Goal: Communication & Community: Answer question/provide support

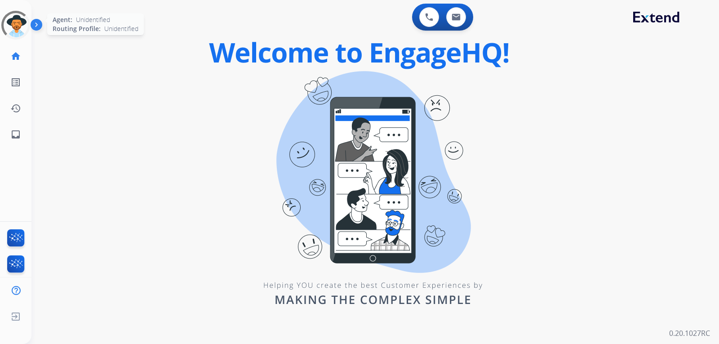
click at [11, 25] on div at bounding box center [16, 25] width 32 height 32
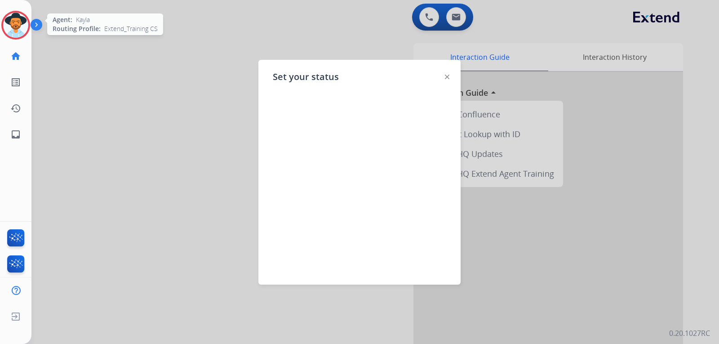
click at [16, 31] on img at bounding box center [15, 25] width 25 height 25
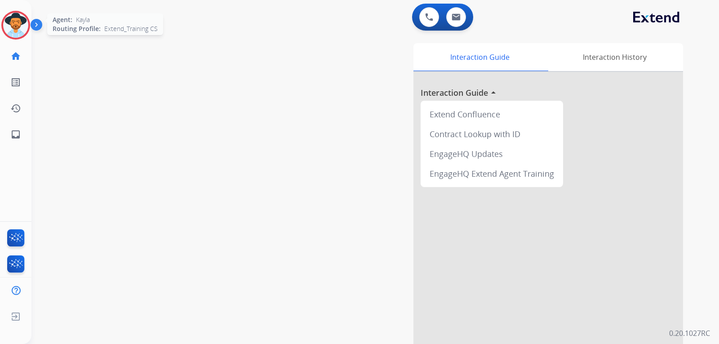
click at [16, 31] on img at bounding box center [15, 25] width 25 height 25
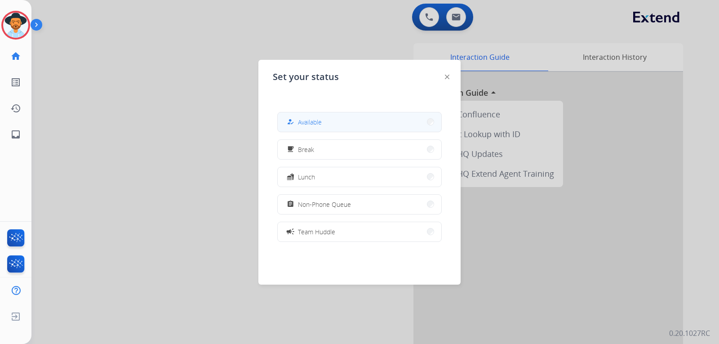
click at [300, 126] on div "how_to_reg Available" at bounding box center [303, 121] width 37 height 11
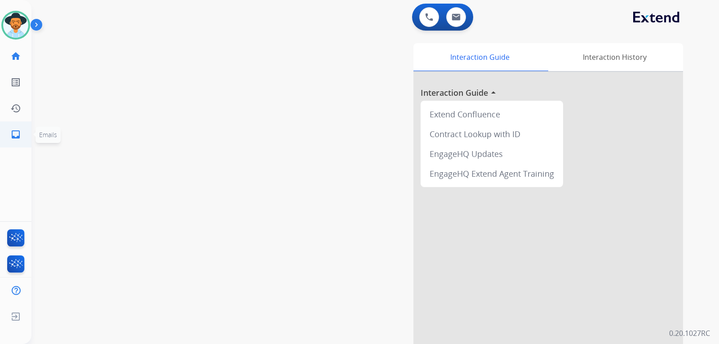
click at [20, 134] on mat-icon "inbox" at bounding box center [15, 134] width 11 height 11
select select "**********"
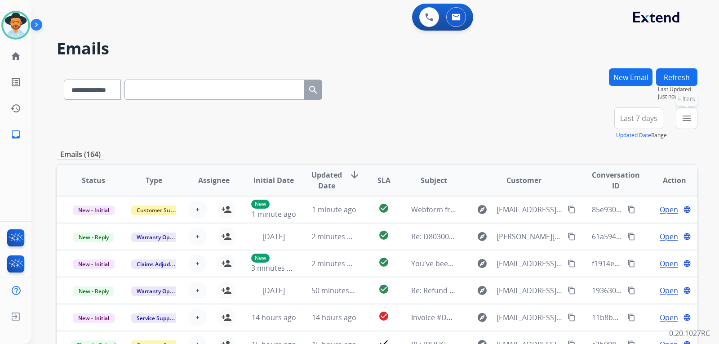
click at [682, 118] on mat-icon "menu" at bounding box center [687, 118] width 11 height 11
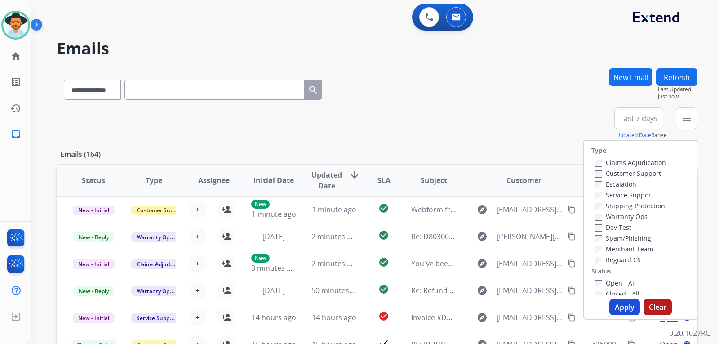
click at [595, 170] on label "Customer Support" at bounding box center [628, 173] width 66 height 9
click at [619, 306] on button "Apply" at bounding box center [625, 307] width 31 height 16
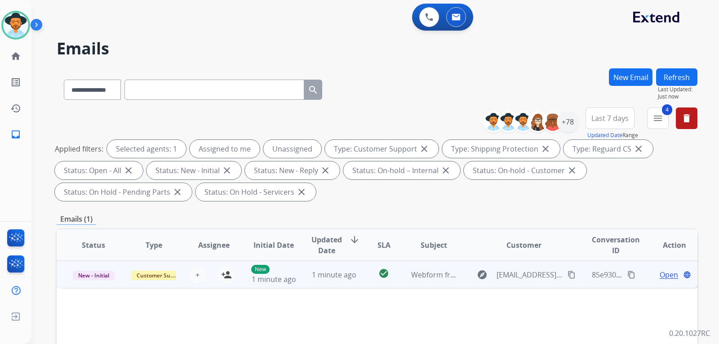
click at [660, 275] on span "Open" at bounding box center [669, 274] width 18 height 11
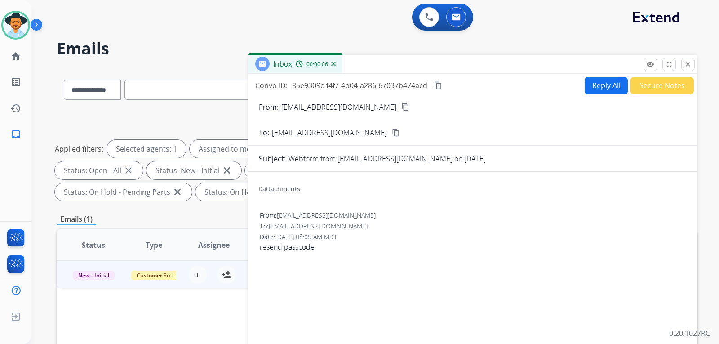
click at [597, 86] on button "Reply All" at bounding box center [606, 86] width 43 height 18
select select "**********"
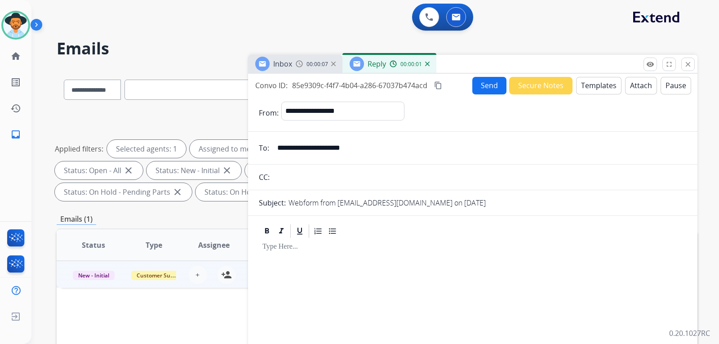
click at [606, 89] on button "Templates" at bounding box center [598, 86] width 45 height 18
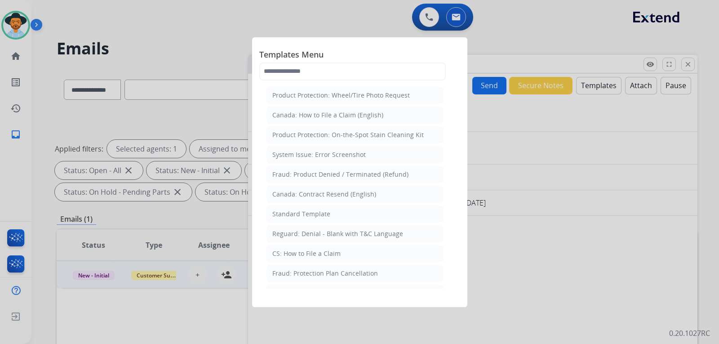
click at [506, 49] on div at bounding box center [359, 172] width 719 height 344
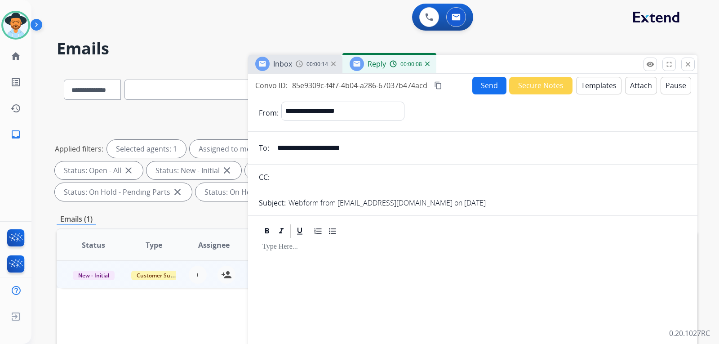
drag, startPoint x: 367, startPoint y: 145, endPoint x: 279, endPoint y: 147, distance: 88.6
click at [279, 147] on input "**********" at bounding box center [479, 148] width 415 height 18
click at [593, 85] on button "Templates" at bounding box center [598, 86] width 45 height 18
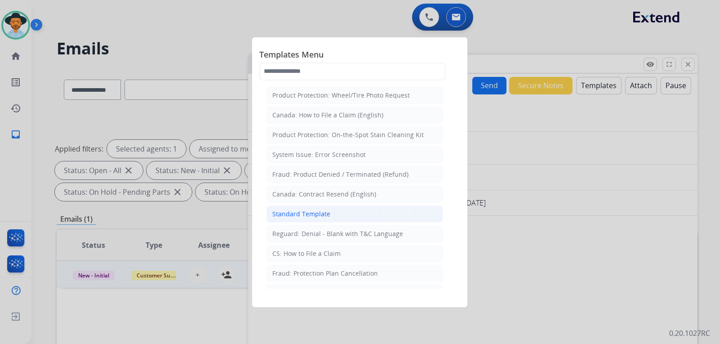
click at [309, 214] on div "Standard Template" at bounding box center [301, 214] width 58 height 9
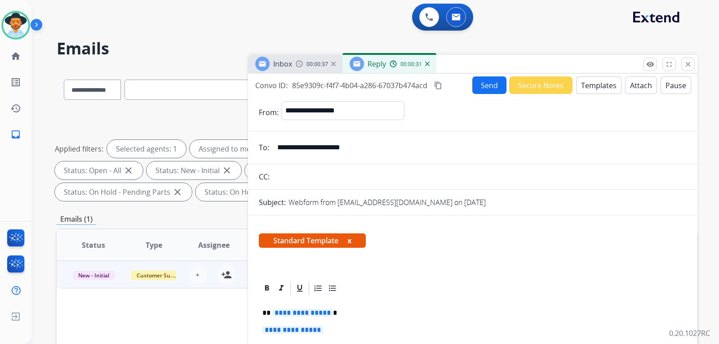
scroll to position [135, 0]
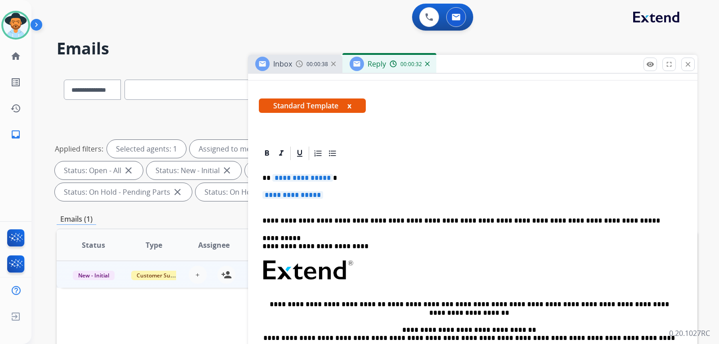
click at [344, 196] on p "**********" at bounding box center [473, 199] width 421 height 17
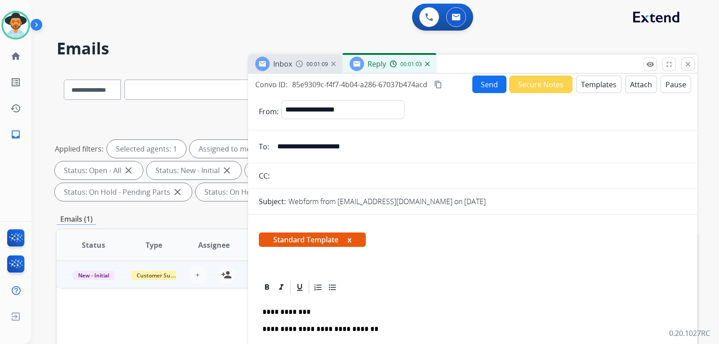
scroll to position [0, 0]
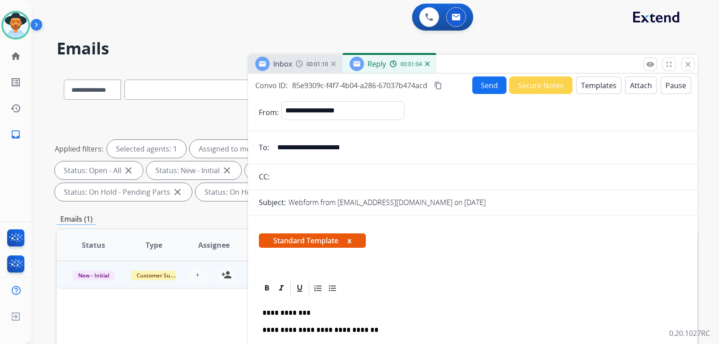
click at [496, 86] on button "Send" at bounding box center [490, 85] width 34 height 18
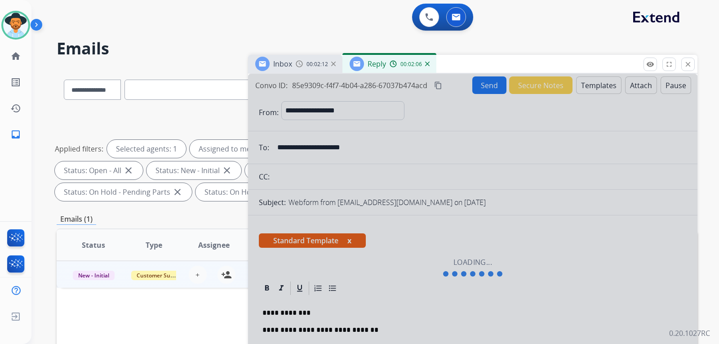
click at [315, 65] on span "00:02:15" at bounding box center [318, 64] width 22 height 7
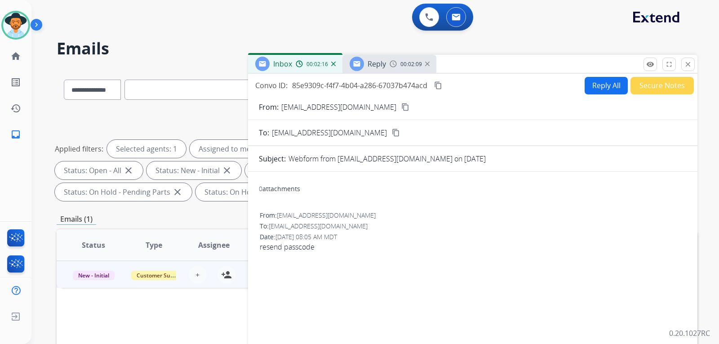
click at [396, 63] on img at bounding box center [393, 63] width 7 height 7
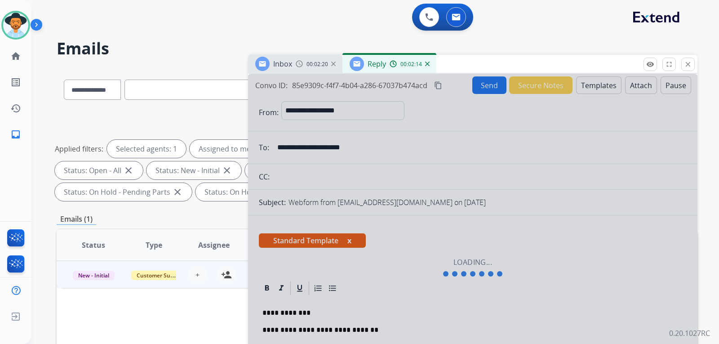
click at [535, 49] on h2 "Emails" at bounding box center [377, 49] width 641 height 18
click at [428, 65] on img at bounding box center [427, 64] width 4 height 4
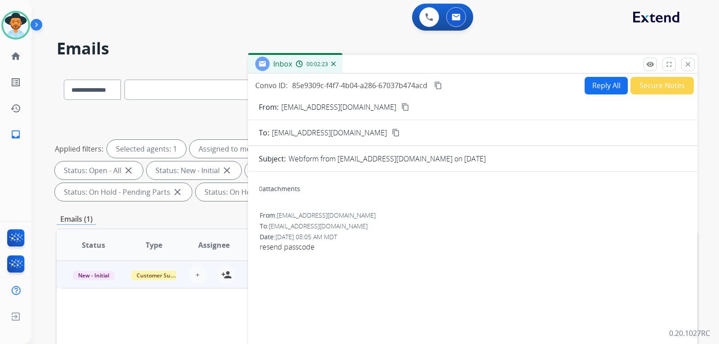
click at [606, 87] on button "Reply All" at bounding box center [606, 86] width 43 height 18
select select "**********"
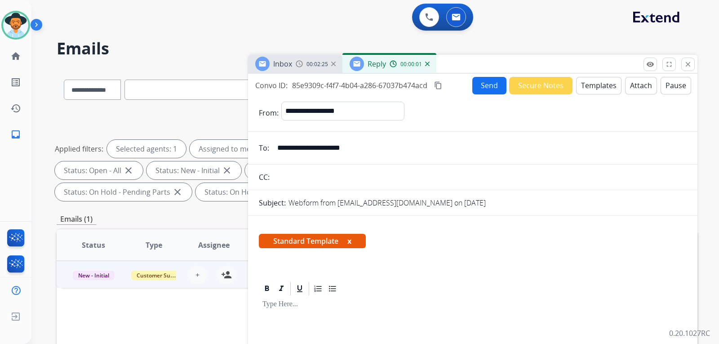
click at [595, 86] on button "Templates" at bounding box center [598, 86] width 45 height 18
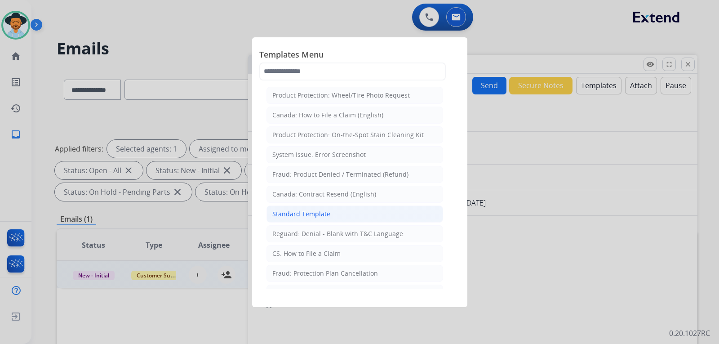
click at [297, 209] on li "Standard Template" at bounding box center [355, 213] width 177 height 17
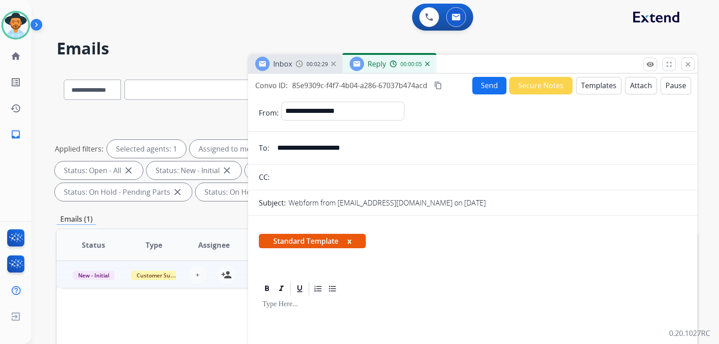
click at [581, 92] on button "Templates" at bounding box center [598, 86] width 45 height 18
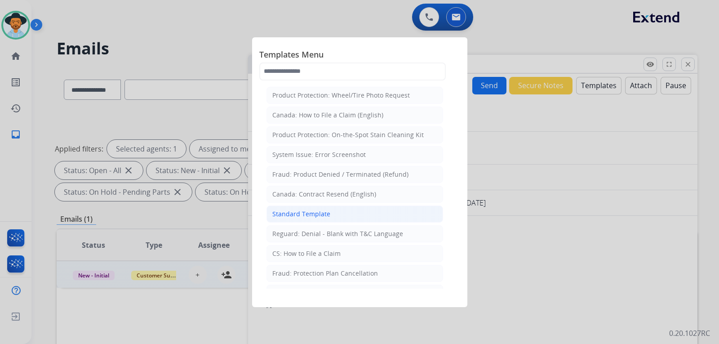
click at [296, 212] on div "Standard Template" at bounding box center [301, 214] width 58 height 9
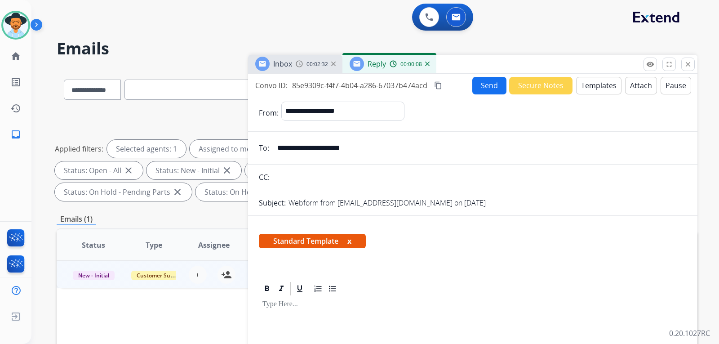
click at [427, 66] on img at bounding box center [427, 64] width 4 height 4
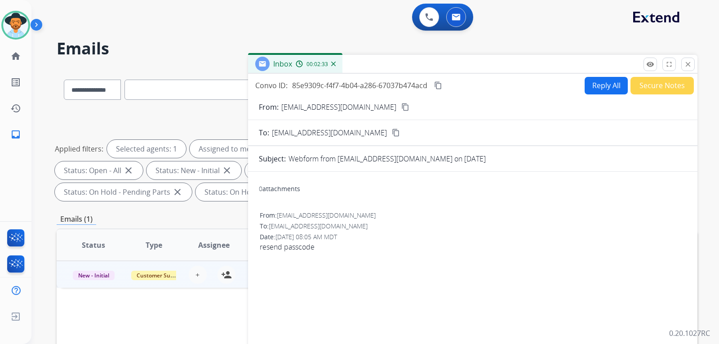
click at [335, 64] on img at bounding box center [333, 64] width 4 height 4
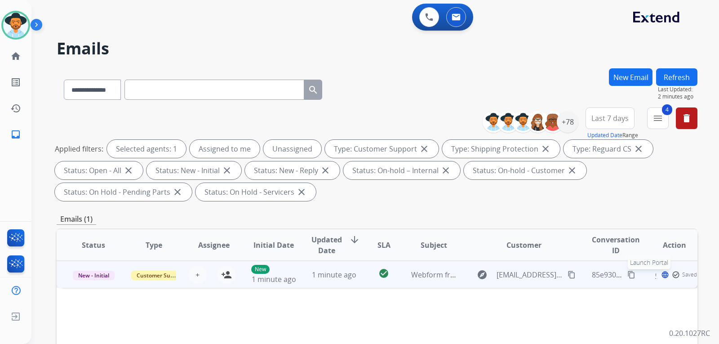
click at [661, 273] on mat-icon "language" at bounding box center [665, 275] width 8 height 8
click at [664, 278] on span "Open" at bounding box center [669, 274] width 18 height 11
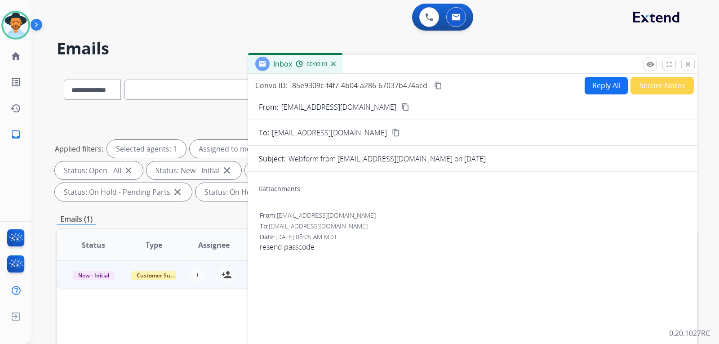
click at [592, 92] on button "Reply All" at bounding box center [606, 86] width 43 height 18
select select "**********"
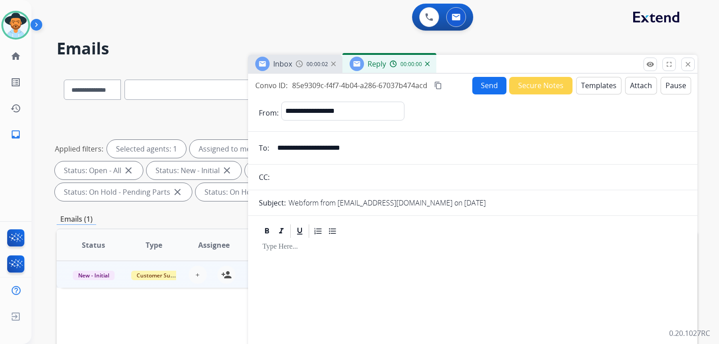
click at [592, 92] on button "Templates" at bounding box center [598, 86] width 45 height 18
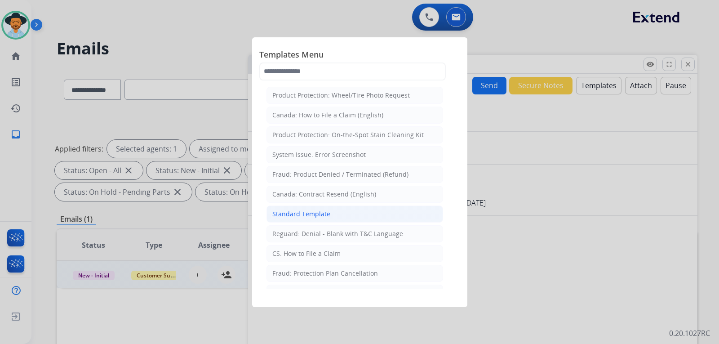
click at [313, 214] on div "Standard Template" at bounding box center [301, 214] width 58 height 9
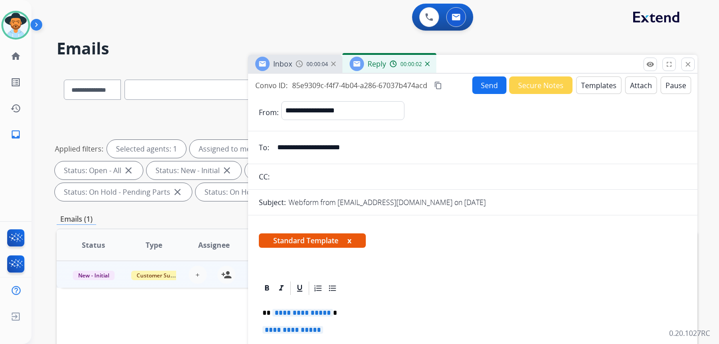
scroll to position [135, 0]
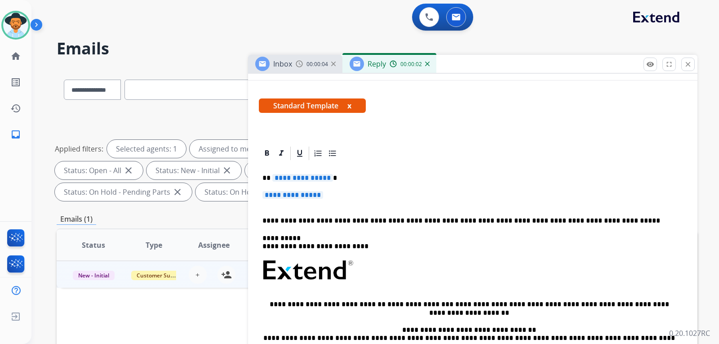
click at [335, 186] on div "**********" at bounding box center [473, 294] width 428 height 266
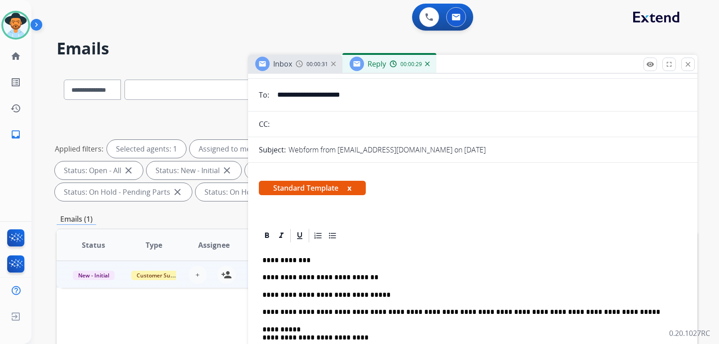
scroll to position [0, 0]
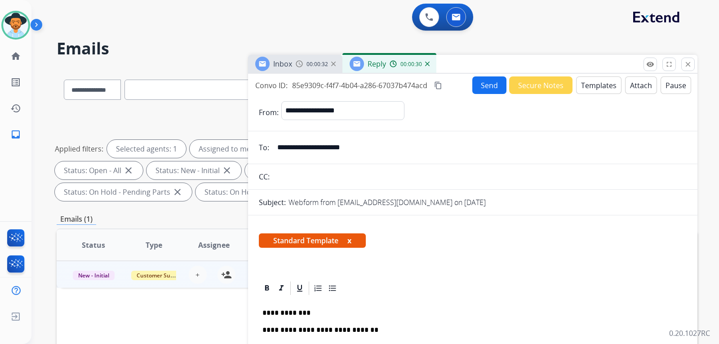
click at [486, 87] on button "Send" at bounding box center [490, 85] width 34 height 18
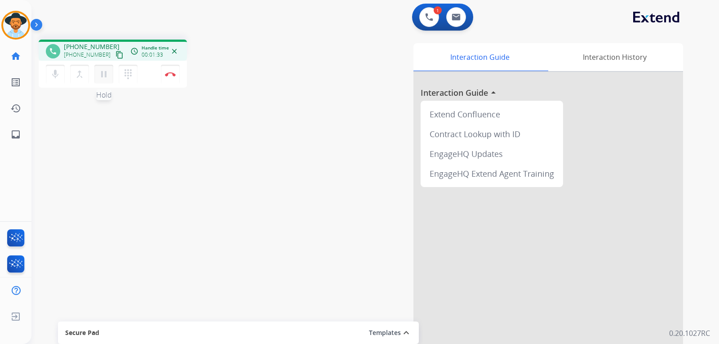
click at [103, 75] on mat-icon "pause" at bounding box center [103, 74] width 11 height 11
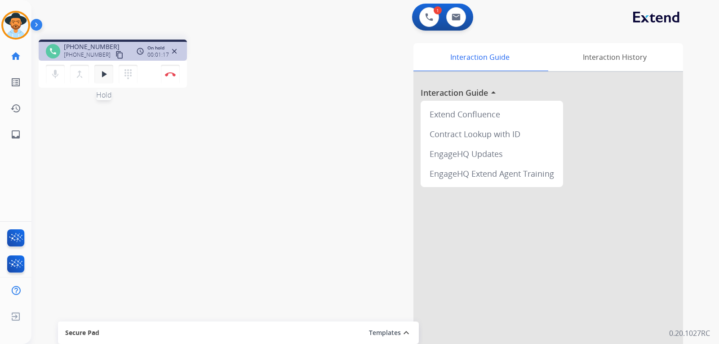
click at [103, 75] on mat-icon "play_arrow" at bounding box center [103, 74] width 11 height 11
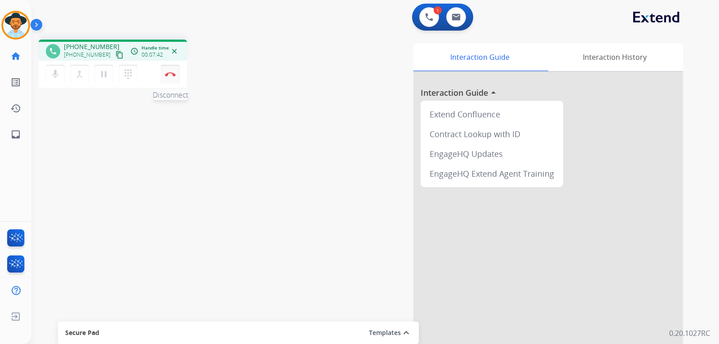
click at [170, 75] on img at bounding box center [170, 74] width 11 height 4
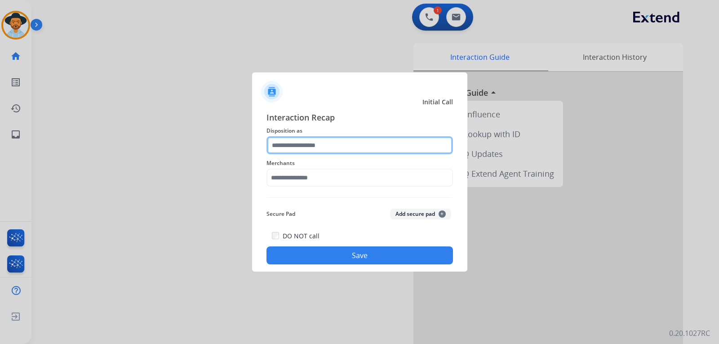
click at [375, 144] on input "text" at bounding box center [360, 145] width 187 height 18
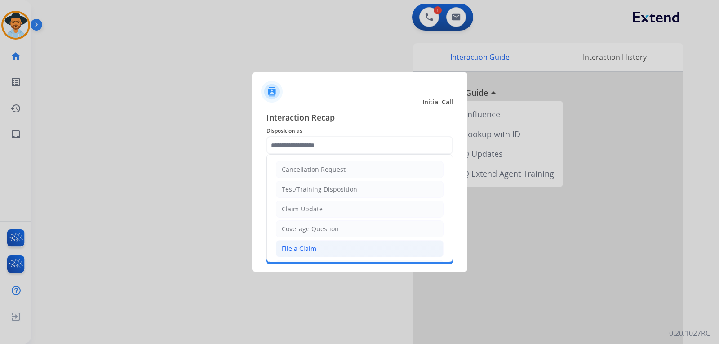
click at [301, 248] on div "File a Claim" at bounding box center [299, 248] width 35 height 9
type input "**********"
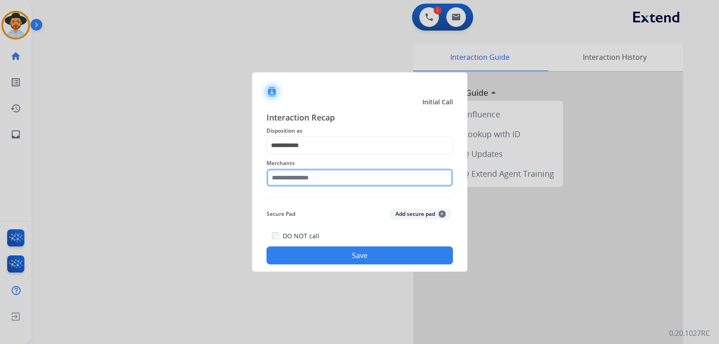
click at [317, 178] on input "text" at bounding box center [360, 178] width 187 height 18
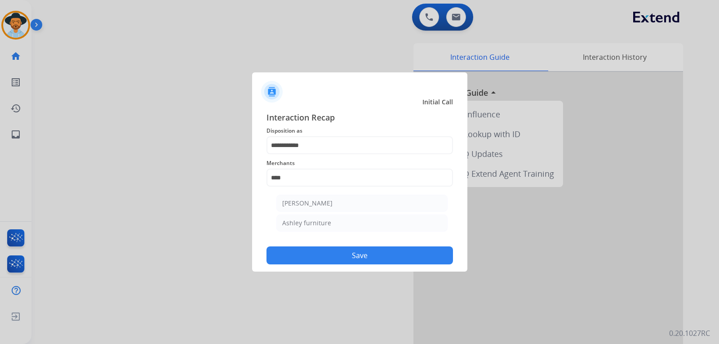
drag, startPoint x: 318, startPoint y: 226, endPoint x: 326, endPoint y: 242, distance: 18.5
click at [318, 225] on div "Ashley furniture" at bounding box center [306, 222] width 49 height 9
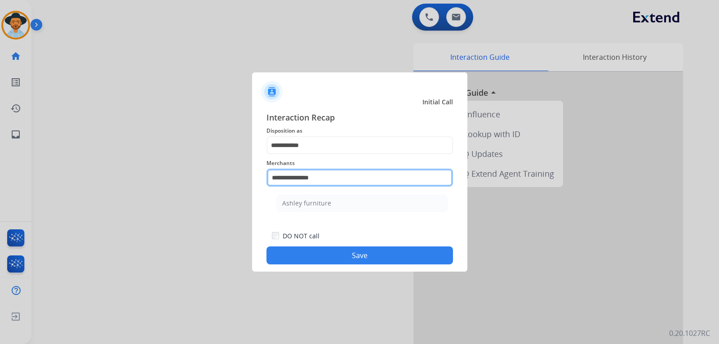
click at [336, 178] on input "**********" at bounding box center [360, 178] width 187 height 18
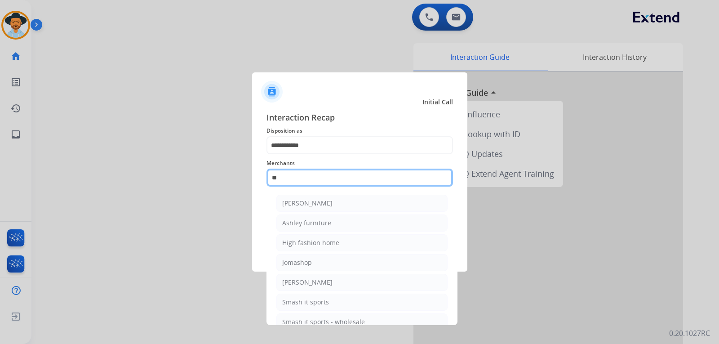
type input "*"
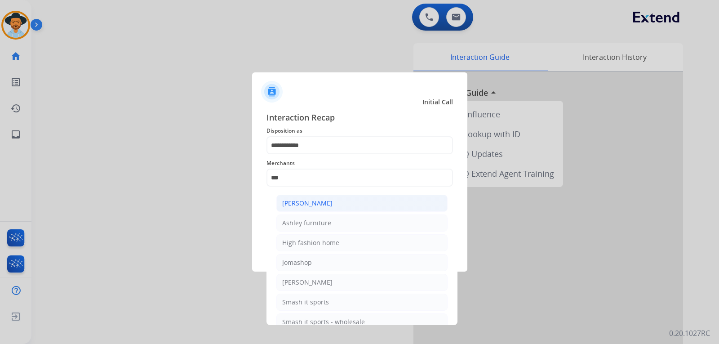
click at [346, 205] on li "[PERSON_NAME]" at bounding box center [361, 203] width 171 height 17
type input "**********"
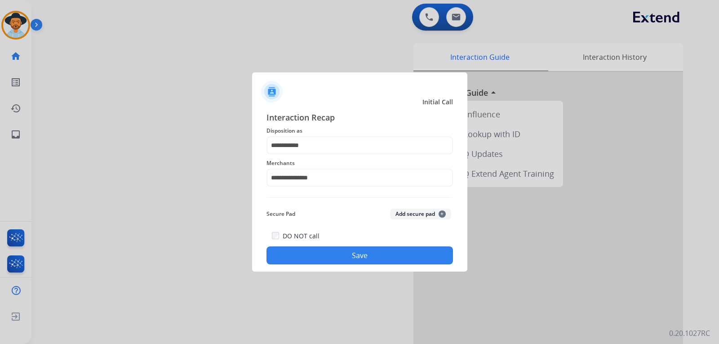
click at [346, 252] on button "Save" at bounding box center [360, 255] width 187 height 18
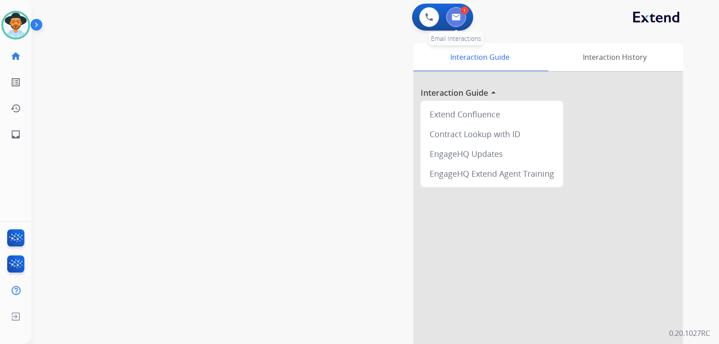
click at [462, 19] on button at bounding box center [456, 17] width 20 height 20
select select "**********"
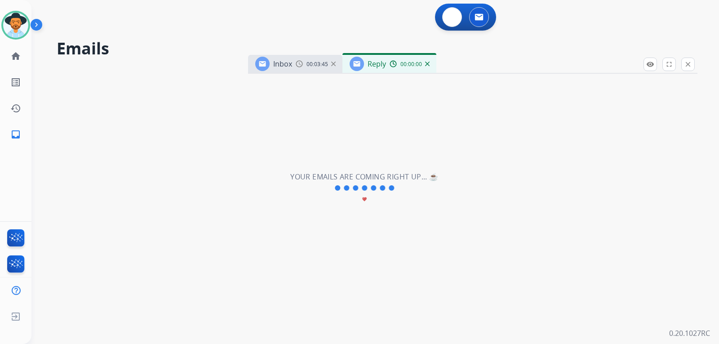
select select "**********"
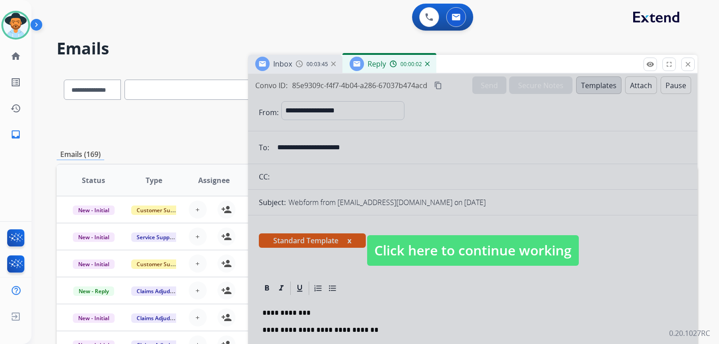
click at [413, 256] on span "Click here to continue working" at bounding box center [473, 250] width 212 height 31
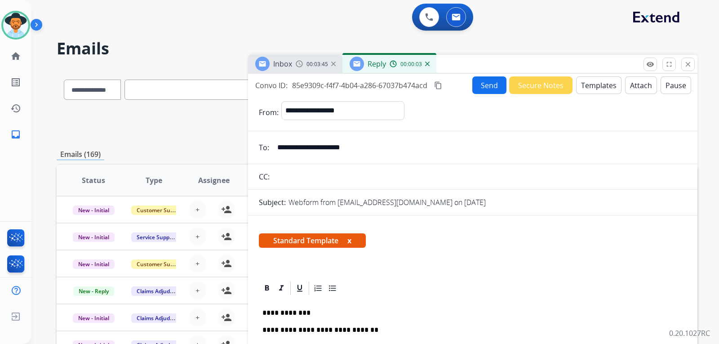
click at [487, 89] on button "Send" at bounding box center [490, 85] width 34 height 18
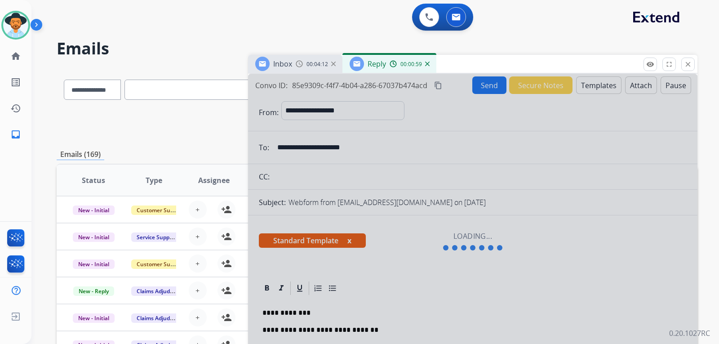
drag, startPoint x: 561, startPoint y: 2, endPoint x: 492, endPoint y: 42, distance: 79.0
click at [502, 35] on div "**********" at bounding box center [364, 204] width 666 height 344
click at [428, 63] on img at bounding box center [427, 64] width 4 height 4
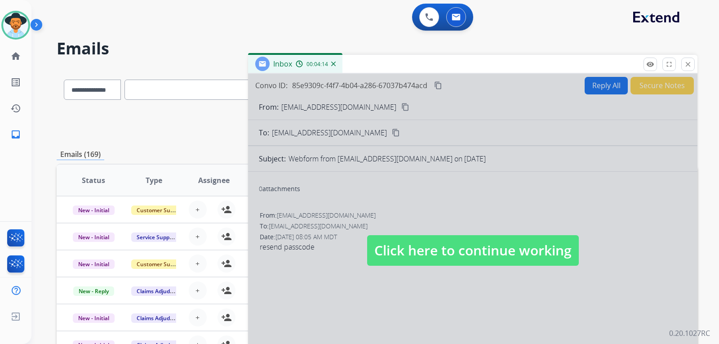
click at [333, 60] on div "00:04:14" at bounding box center [316, 64] width 40 height 8
click at [333, 64] on img at bounding box center [333, 64] width 4 height 4
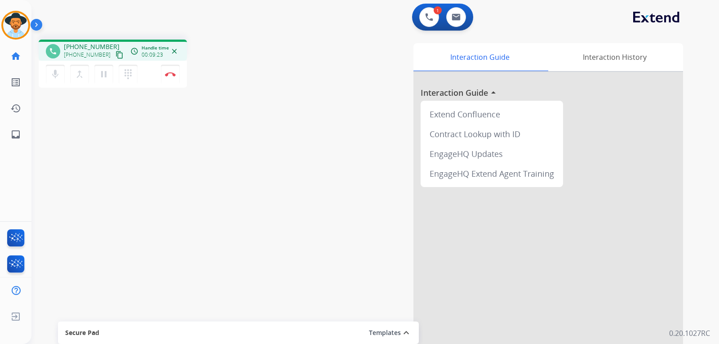
click at [348, 120] on div "Interaction Guide Interaction History Interaction Guide arrow_drop_up Extend Co…" at bounding box center [481, 225] width 403 height 364
click at [103, 78] on mat-icon "pause" at bounding box center [103, 74] width 11 height 11
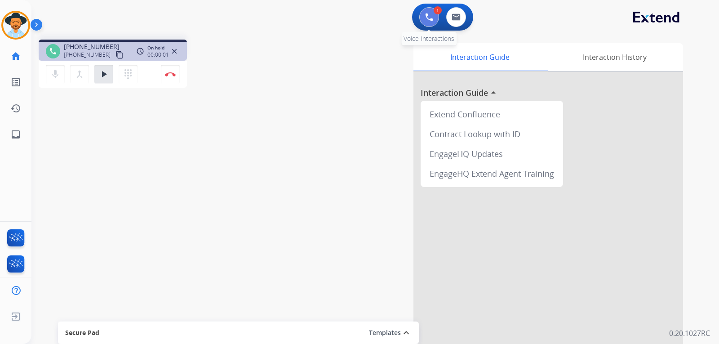
click at [429, 19] on img at bounding box center [429, 17] width 8 height 8
click at [428, 23] on button at bounding box center [429, 17] width 20 height 20
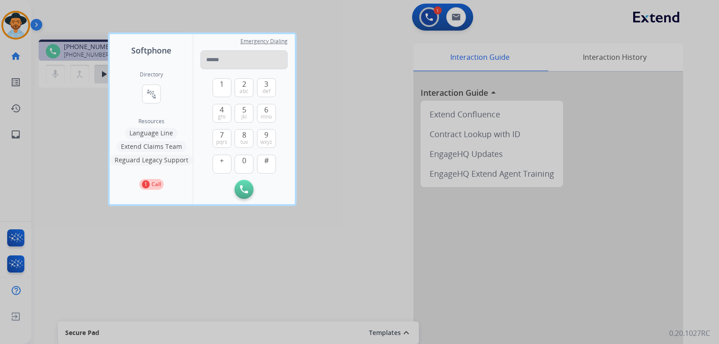
click at [237, 60] on input "tel" at bounding box center [244, 59] width 87 height 19
type input "**********"
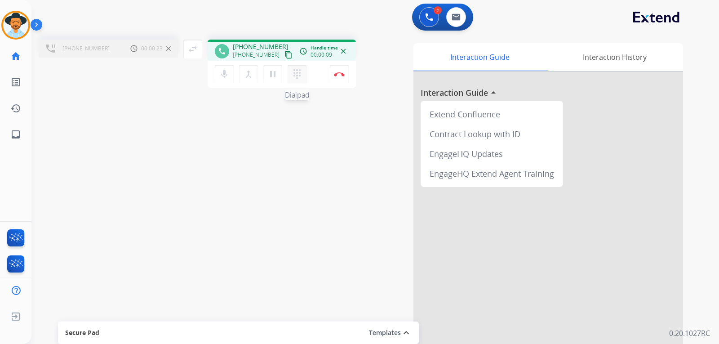
click at [298, 76] on mat-icon "dialpad" at bounding box center [297, 74] width 11 height 11
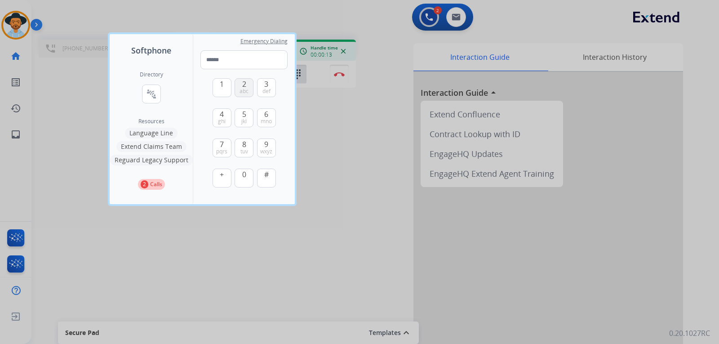
click at [245, 94] on span "abc" at bounding box center [244, 91] width 9 height 7
type input "*"
click at [359, 214] on div at bounding box center [359, 172] width 719 height 344
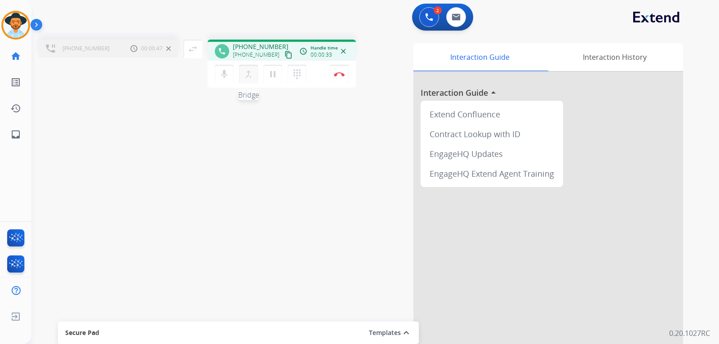
click at [246, 75] on mat-icon "merge_type" at bounding box center [248, 74] width 11 height 11
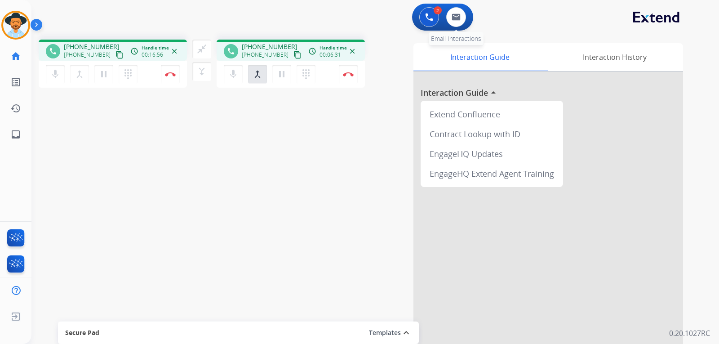
click at [467, 17] on div "0 Email Interactions" at bounding box center [456, 17] width 27 height 20
click at [461, 19] on button at bounding box center [456, 17] width 20 height 20
select select "**********"
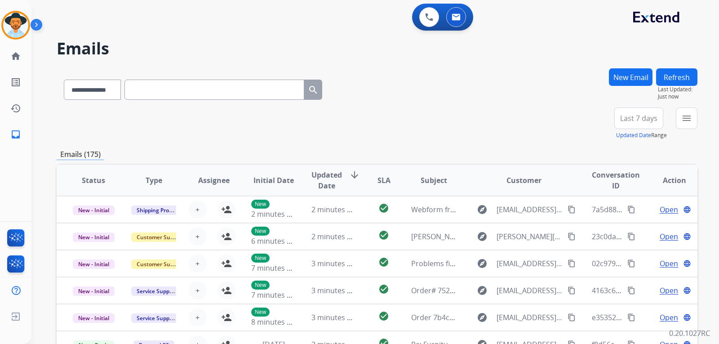
click at [624, 81] on button "New Email" at bounding box center [631, 77] width 44 height 18
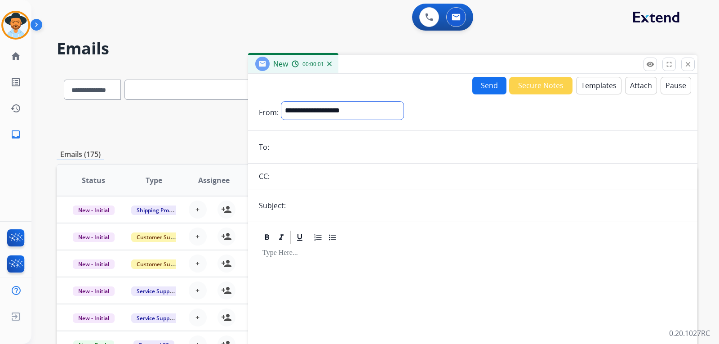
click at [348, 113] on select "**********" at bounding box center [342, 111] width 122 height 18
select select "**********"
click at [281, 102] on select "**********" at bounding box center [342, 111] width 122 height 18
paste input "**********"
type input "**********"
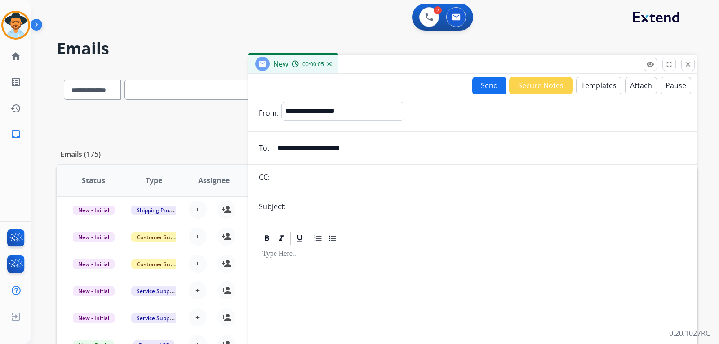
click at [319, 208] on input "text" at bounding box center [488, 206] width 398 height 18
type input "**********"
click at [596, 93] on button "Templates" at bounding box center [598, 86] width 45 height 18
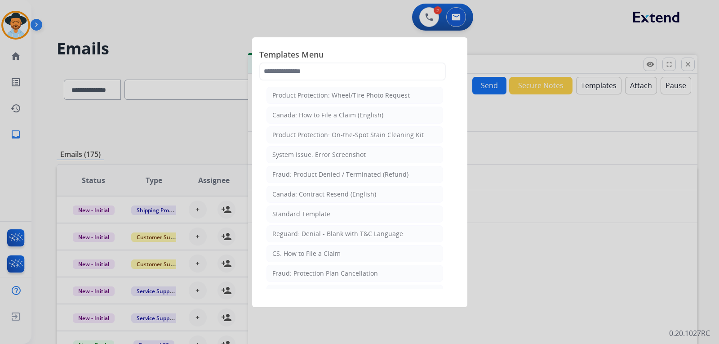
scroll to position [90, 0]
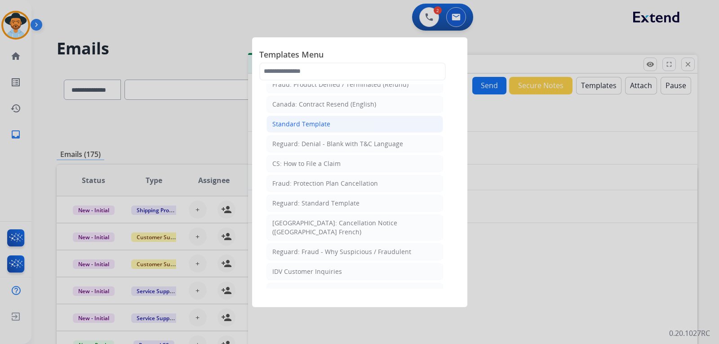
click at [308, 125] on div "Standard Template" at bounding box center [301, 124] width 58 height 9
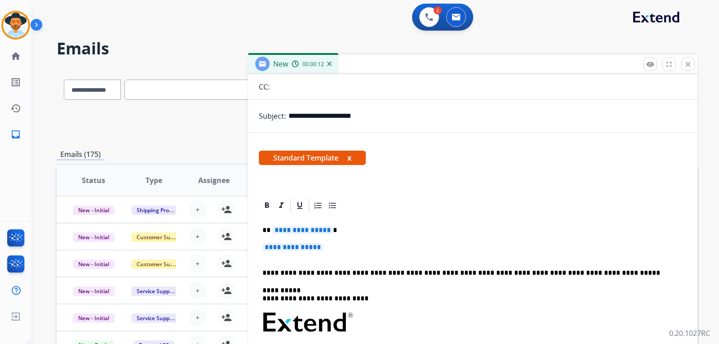
click at [346, 254] on p "**********" at bounding box center [473, 251] width 421 height 17
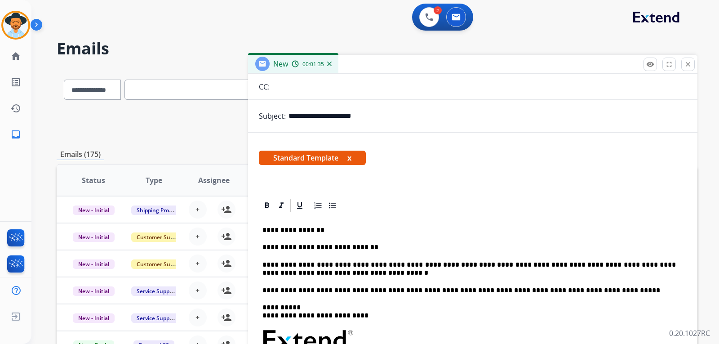
scroll to position [0, 0]
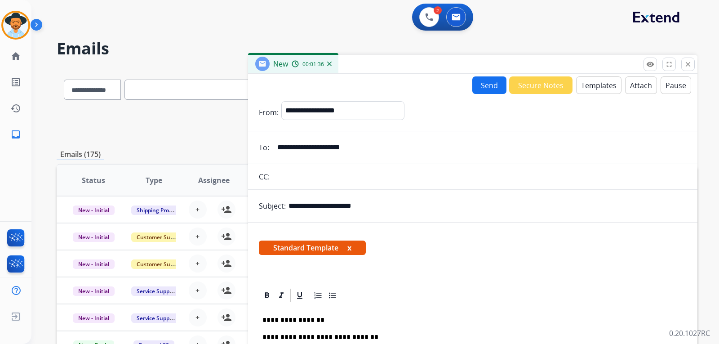
click at [490, 89] on button "Send" at bounding box center [490, 85] width 34 height 18
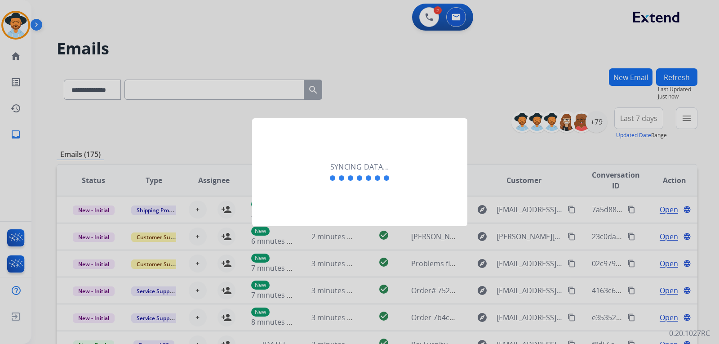
click at [430, 21] on div at bounding box center [359, 172] width 719 height 344
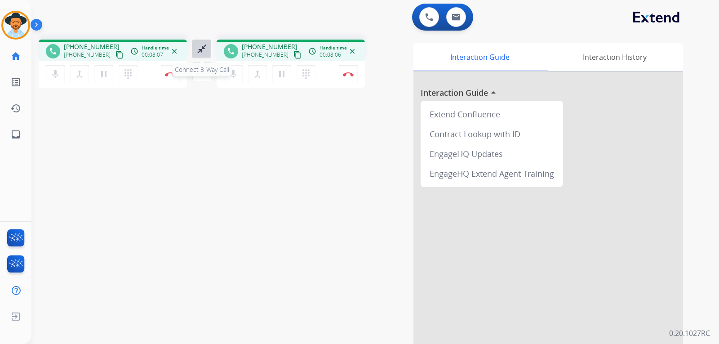
click at [197, 52] on mat-icon "close_fullscreen" at bounding box center [201, 49] width 11 height 11
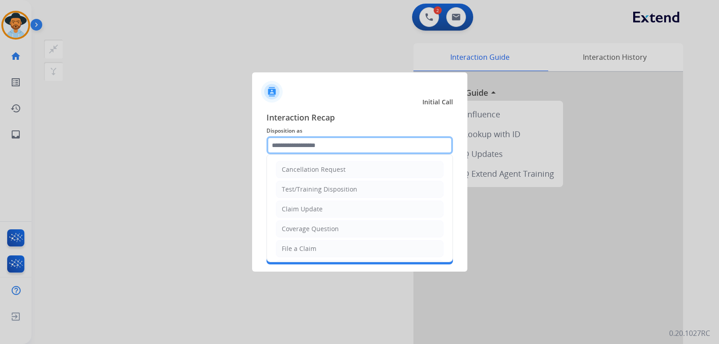
click at [311, 145] on input "text" at bounding box center [360, 145] width 187 height 18
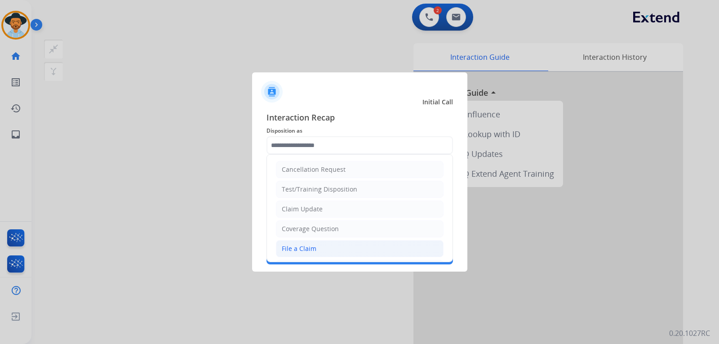
click at [304, 254] on li "File a Claim" at bounding box center [360, 248] width 168 height 17
type input "**********"
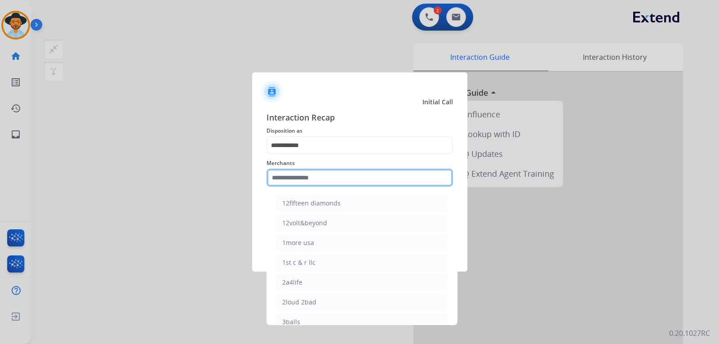
click at [309, 172] on input "text" at bounding box center [360, 178] width 187 height 18
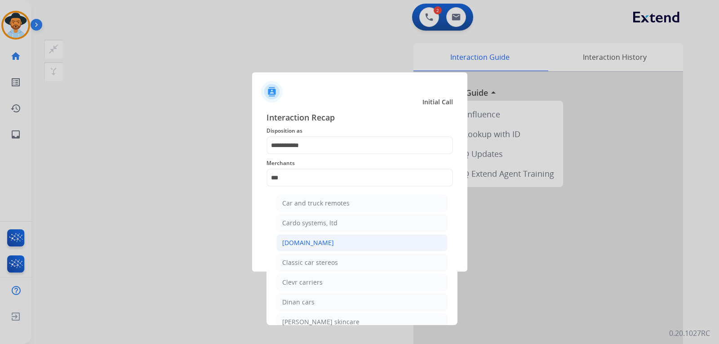
click at [309, 239] on div "[DOMAIN_NAME]" at bounding box center [308, 242] width 52 height 9
type input "**********"
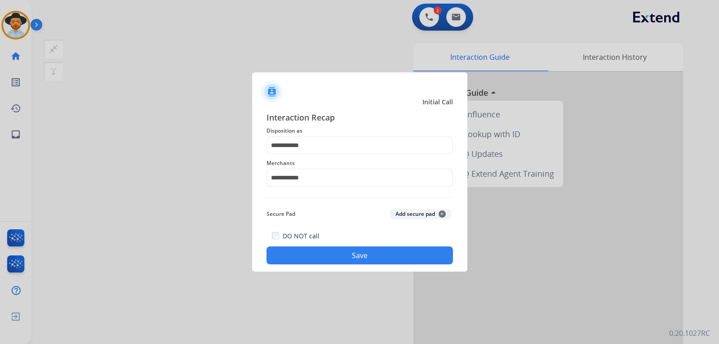
click at [317, 247] on button "Save" at bounding box center [360, 255] width 187 height 18
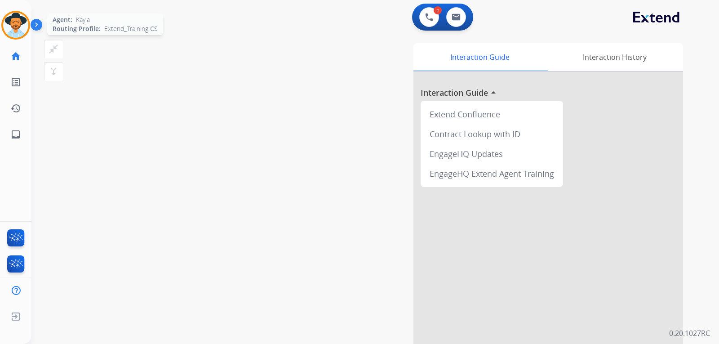
click at [23, 27] on img at bounding box center [15, 25] width 25 height 25
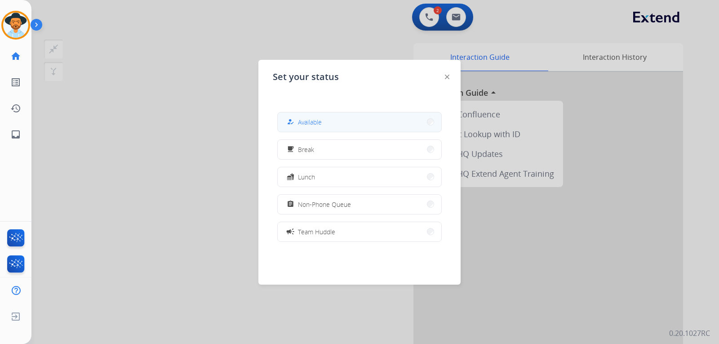
click at [295, 117] on div "how_to_reg" at bounding box center [291, 121] width 13 height 11
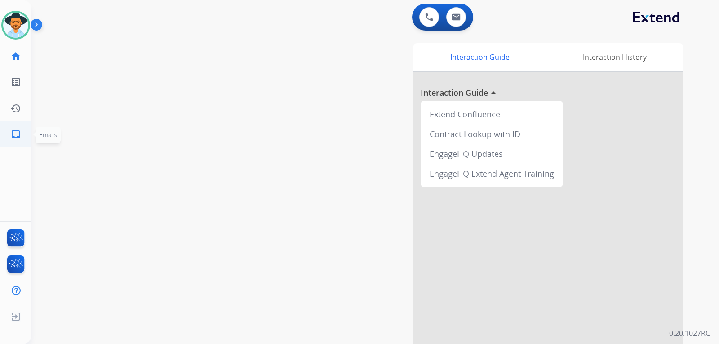
click at [20, 138] on mat-icon "inbox" at bounding box center [15, 134] width 11 height 11
select select "**********"
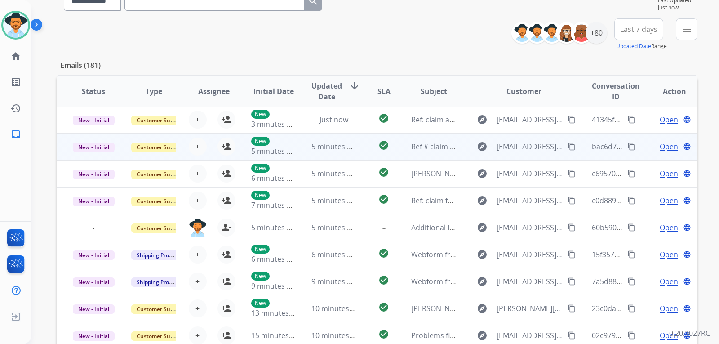
scroll to position [90, 0]
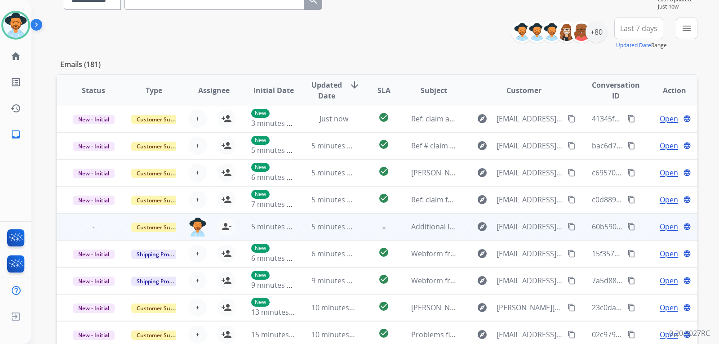
click at [660, 226] on span "Open" at bounding box center [669, 226] width 18 height 11
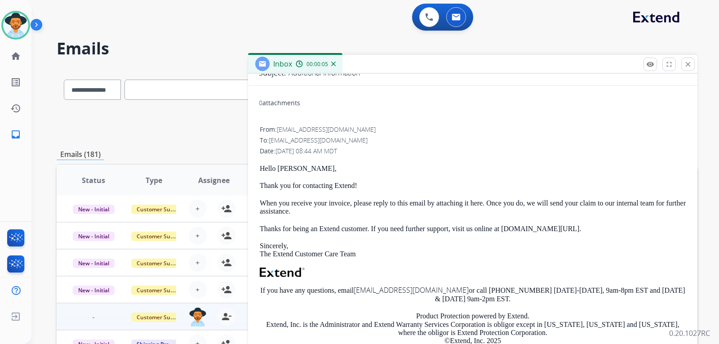
scroll to position [0, 0]
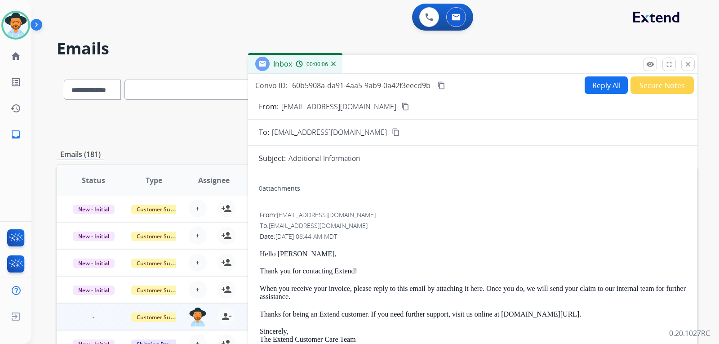
click at [445, 85] on mat-icon "content_copy" at bounding box center [441, 85] width 8 height 8
click at [687, 67] on mat-icon "close" at bounding box center [688, 64] width 8 height 8
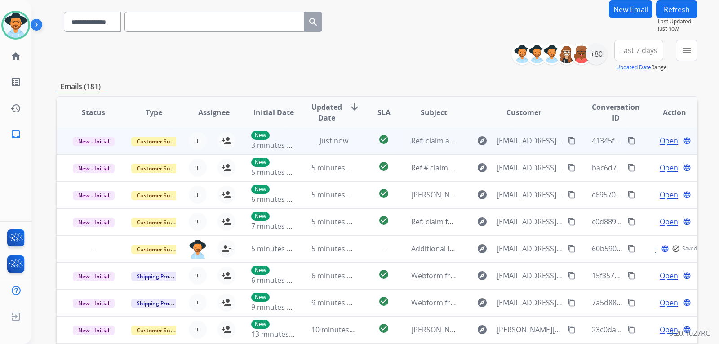
scroll to position [90, 0]
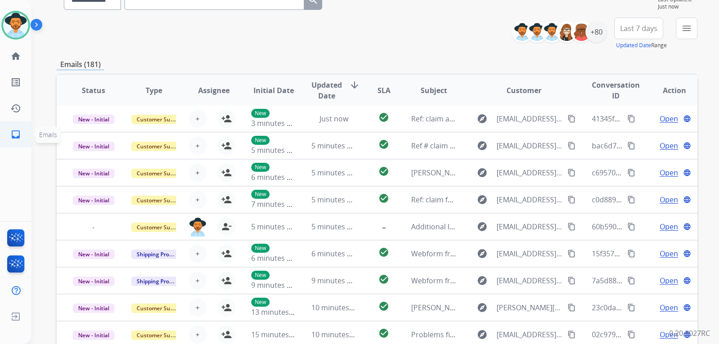
click at [17, 130] on mat-icon "inbox" at bounding box center [15, 134] width 11 height 11
click at [685, 31] on mat-icon "menu" at bounding box center [687, 28] width 11 height 11
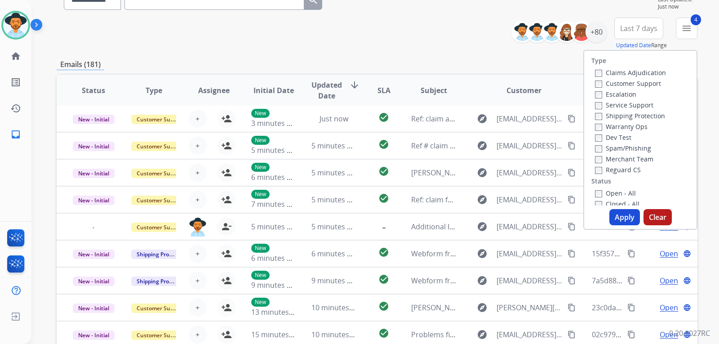
click at [618, 211] on button "Apply" at bounding box center [625, 217] width 31 height 16
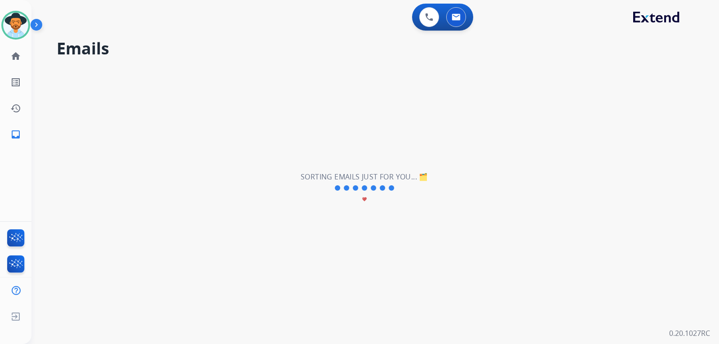
scroll to position [0, 0]
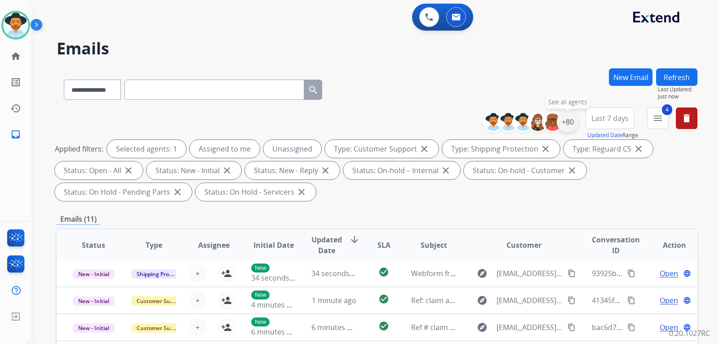
click at [568, 128] on div "+80" at bounding box center [568, 122] width 22 height 22
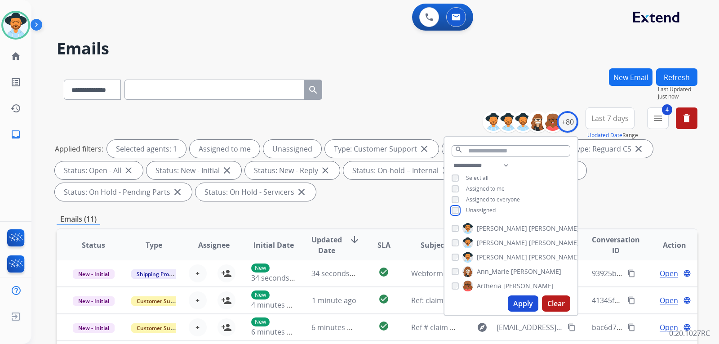
click at [464, 214] on div "**********" at bounding box center [511, 189] width 133 height 58
click at [521, 308] on button "Apply" at bounding box center [523, 303] width 31 height 16
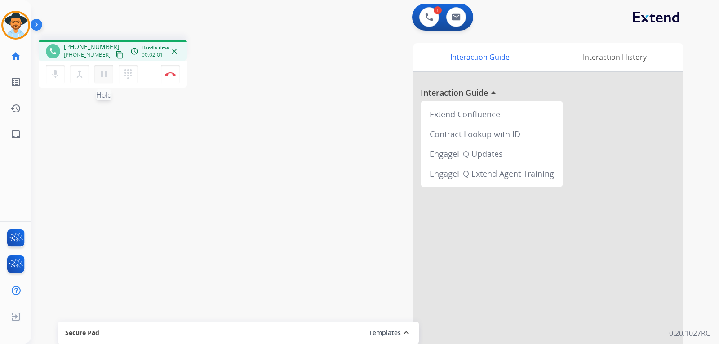
click at [107, 77] on mat-icon "pause" at bounding box center [103, 74] width 11 height 11
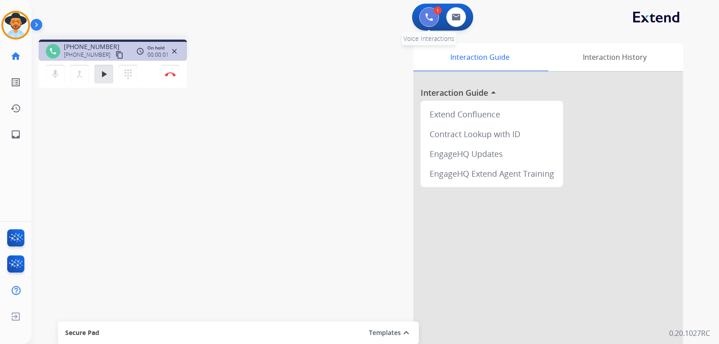
click at [425, 14] on img at bounding box center [429, 17] width 8 height 8
click at [422, 17] on button at bounding box center [429, 17] width 20 height 20
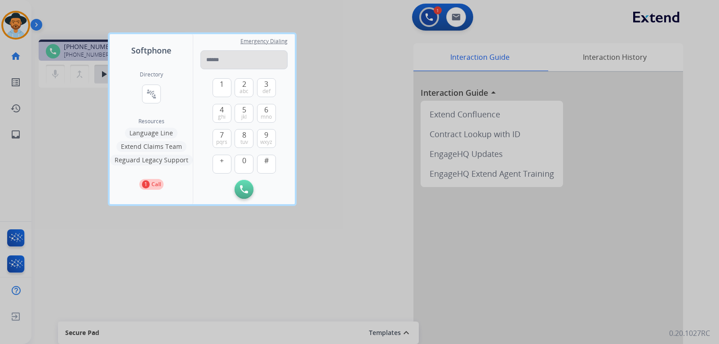
click at [268, 54] on input "tel" at bounding box center [244, 59] width 87 height 19
click at [247, 63] on input "tel" at bounding box center [244, 59] width 87 height 19
click at [382, 34] on div at bounding box center [359, 172] width 719 height 344
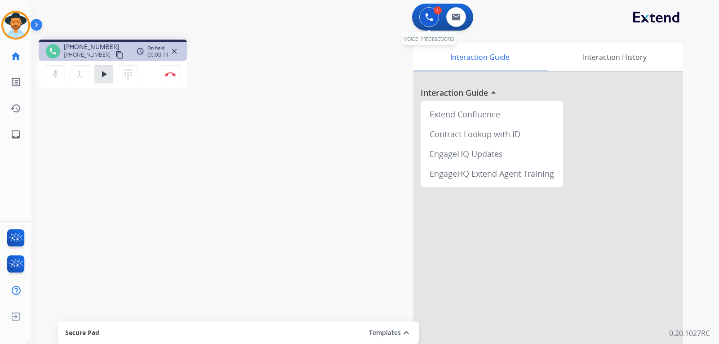
click at [425, 17] on button at bounding box center [429, 17] width 20 height 20
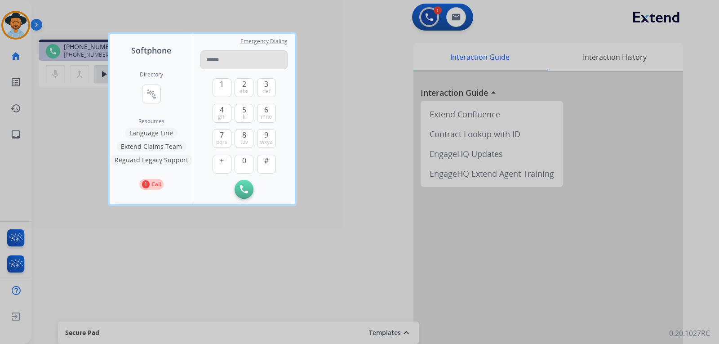
click at [261, 63] on input "tel" at bounding box center [244, 59] width 87 height 19
type input "**********"
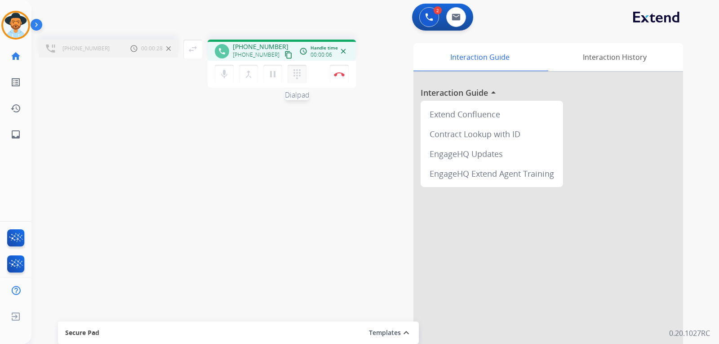
click at [302, 80] on button "dialpad Dialpad" at bounding box center [297, 74] width 19 height 19
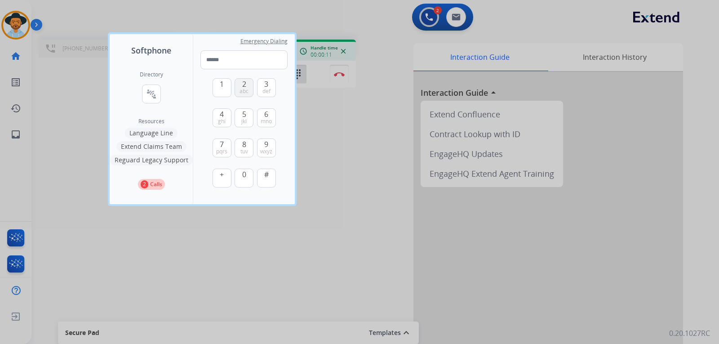
click at [248, 90] on span "abc" at bounding box center [244, 91] width 9 height 7
type input "*"
click at [370, 147] on div at bounding box center [359, 172] width 719 height 344
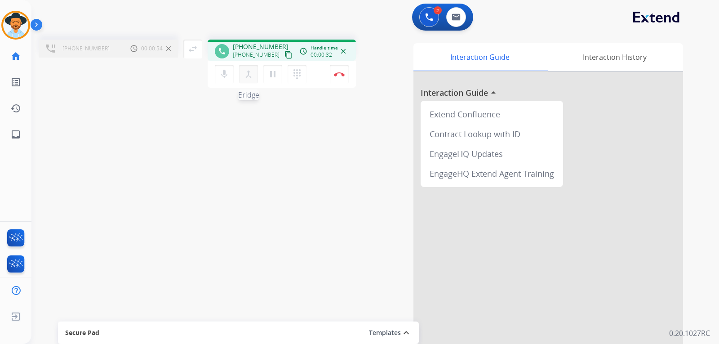
click at [251, 76] on mat-icon "merge_type" at bounding box center [248, 74] width 11 height 11
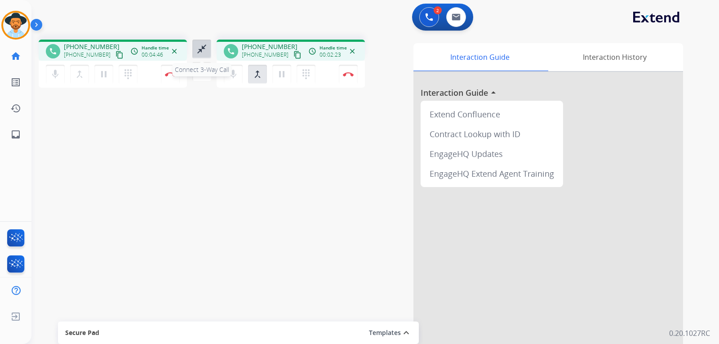
click at [207, 46] on button "close_fullscreen Connect 3-Way Call" at bounding box center [201, 49] width 19 height 19
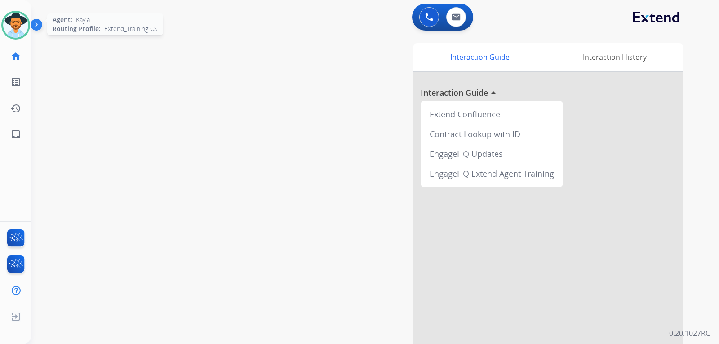
click at [10, 22] on img at bounding box center [15, 25] width 25 height 25
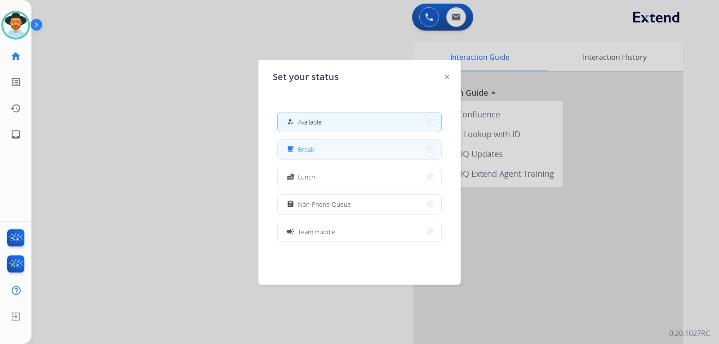
click at [288, 150] on button "free_breakfast Break" at bounding box center [360, 149] width 164 height 19
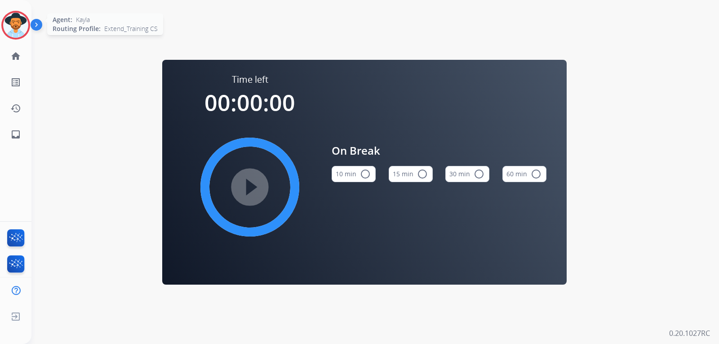
click at [27, 27] on img at bounding box center [15, 25] width 25 height 25
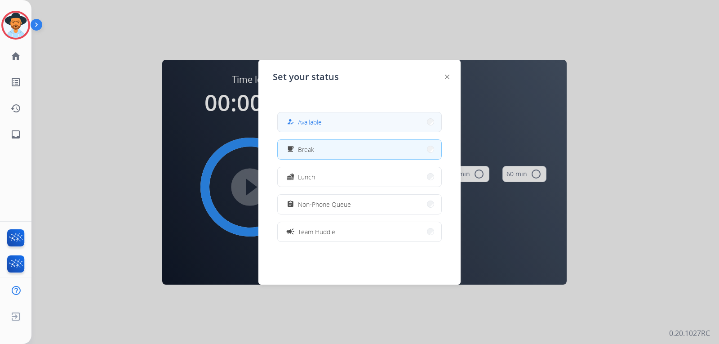
click at [327, 120] on button "how_to_reg Available" at bounding box center [360, 121] width 164 height 19
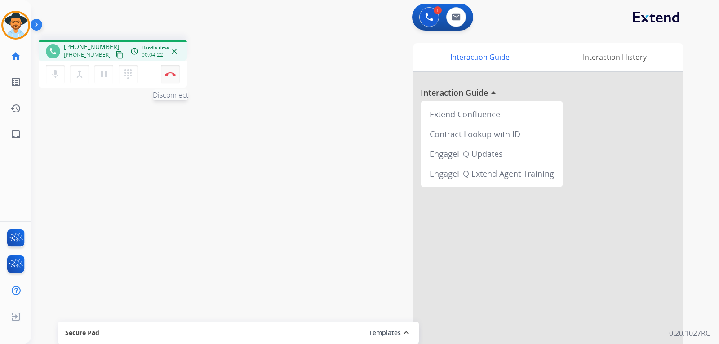
click at [172, 74] on img at bounding box center [170, 74] width 11 height 4
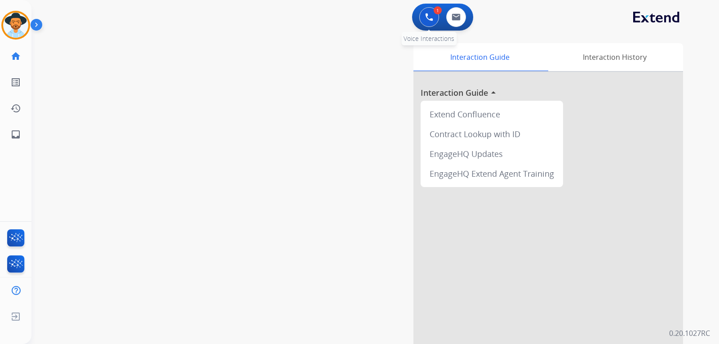
click at [432, 21] on button at bounding box center [429, 17] width 20 height 20
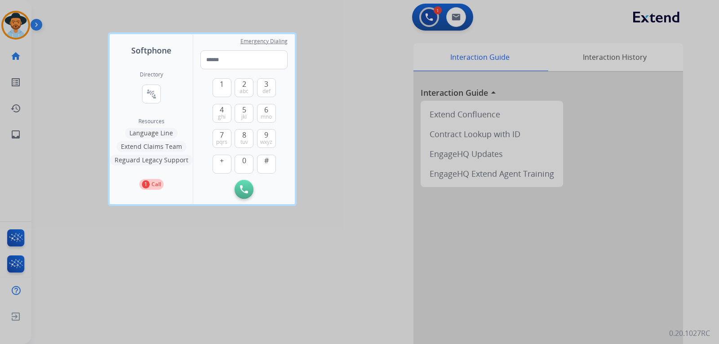
click at [360, 57] on div at bounding box center [359, 172] width 719 height 344
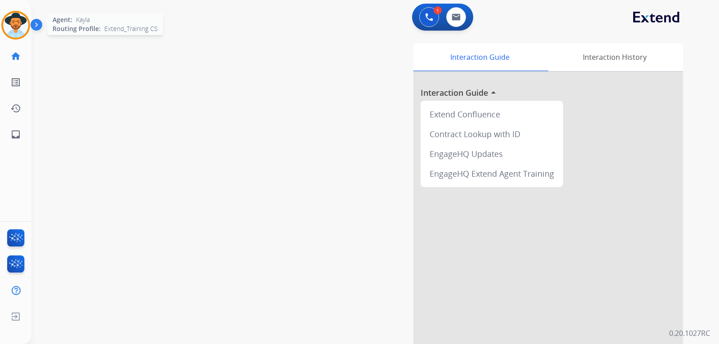
click at [9, 20] on img at bounding box center [15, 25] width 25 height 25
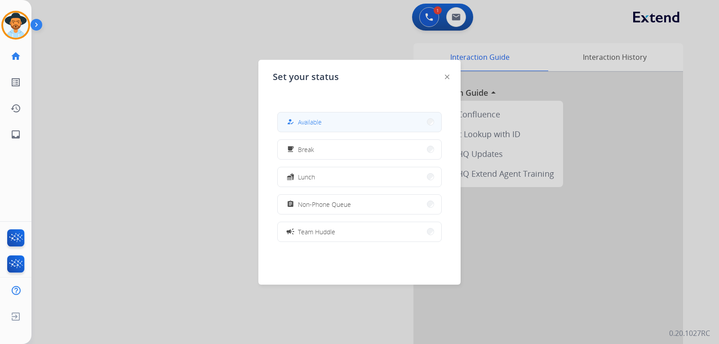
click at [290, 122] on mat-icon "how_to_reg" at bounding box center [291, 122] width 8 height 8
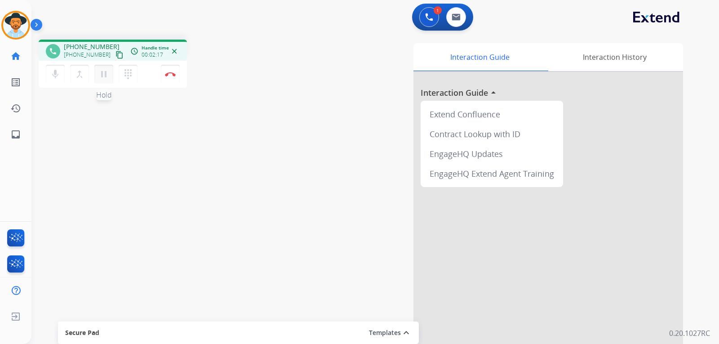
click at [106, 74] on mat-icon "pause" at bounding box center [103, 74] width 11 height 11
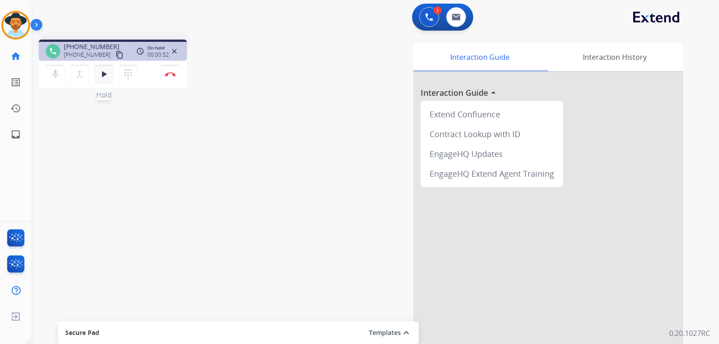
click at [103, 74] on mat-icon "play_arrow" at bounding box center [103, 74] width 11 height 11
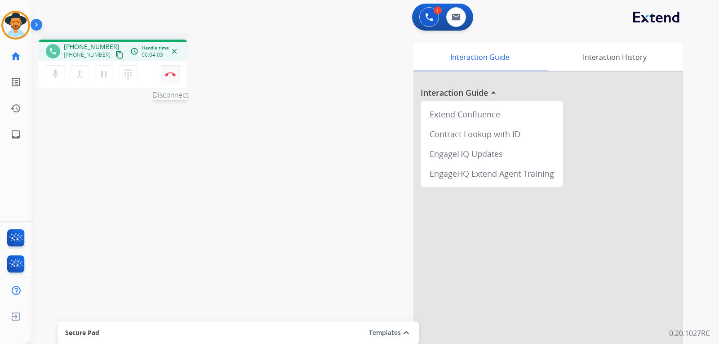
click at [173, 74] on img at bounding box center [170, 74] width 11 height 4
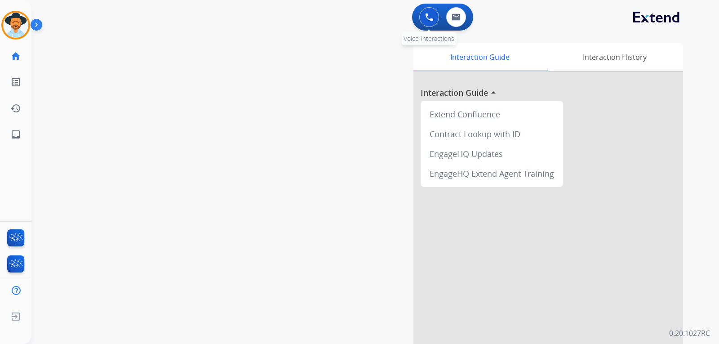
click at [426, 20] on img at bounding box center [429, 17] width 8 height 8
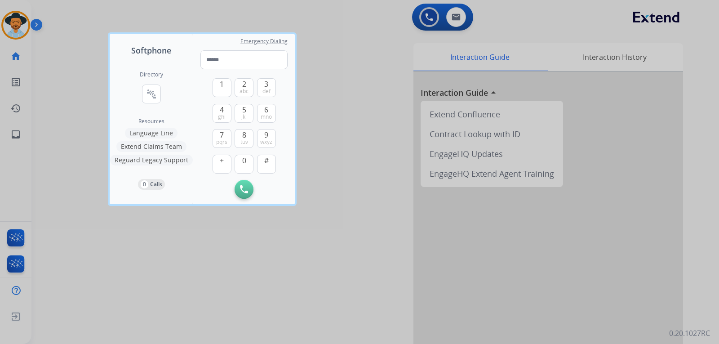
click at [13, 29] on div at bounding box center [359, 172] width 719 height 344
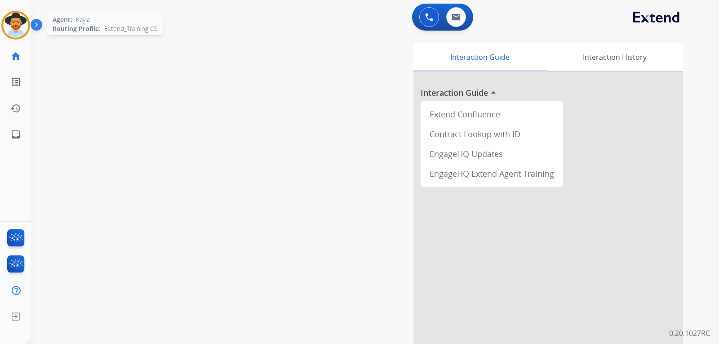
click at [20, 33] on img at bounding box center [15, 25] width 25 height 25
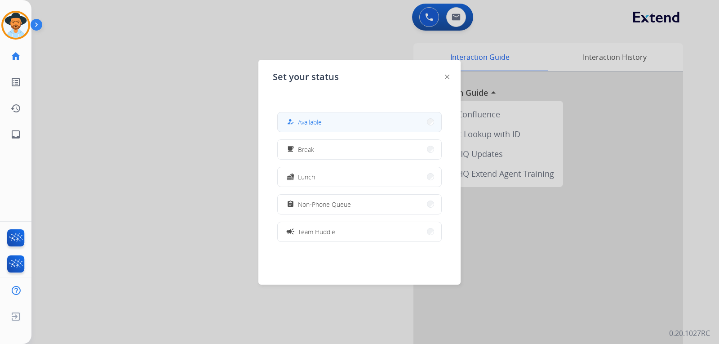
click at [299, 125] on div "how_to_reg Available" at bounding box center [303, 121] width 37 height 11
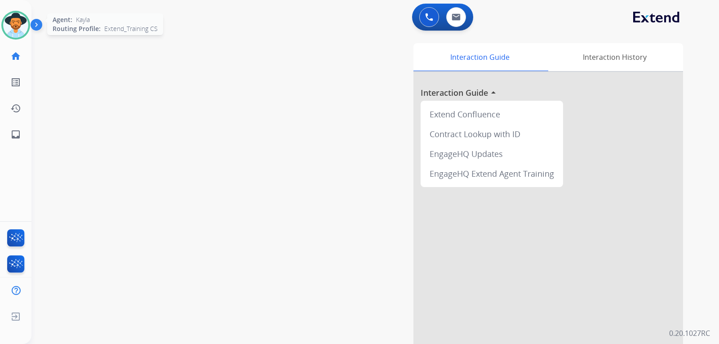
click at [12, 30] on img at bounding box center [15, 25] width 25 height 25
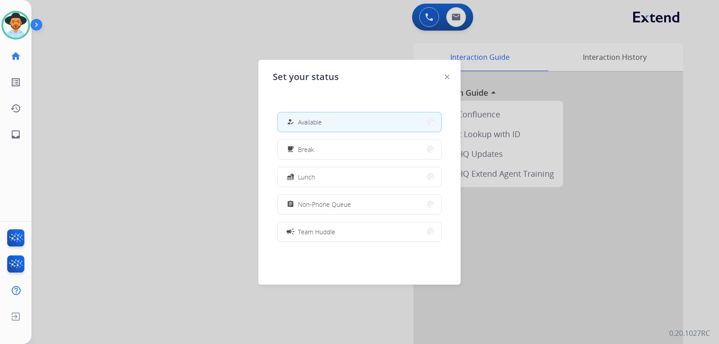
click at [446, 74] on div at bounding box center [447, 76] width 4 height 11
click at [446, 76] on img at bounding box center [447, 77] width 4 height 4
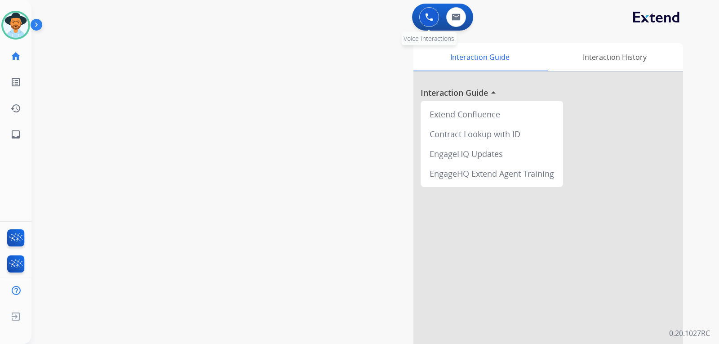
click at [421, 18] on button at bounding box center [429, 17] width 20 height 20
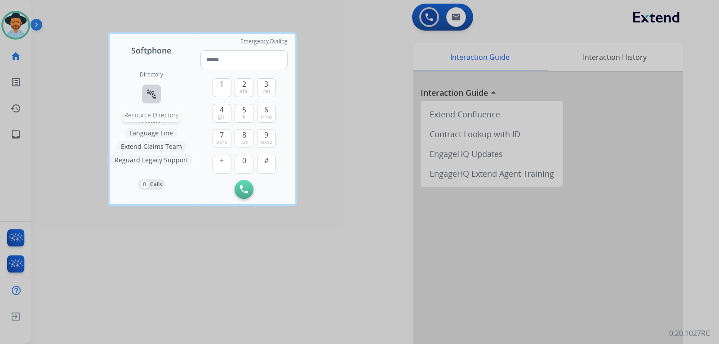
click at [149, 93] on mat-icon "connect_without_contact" at bounding box center [151, 94] width 11 height 11
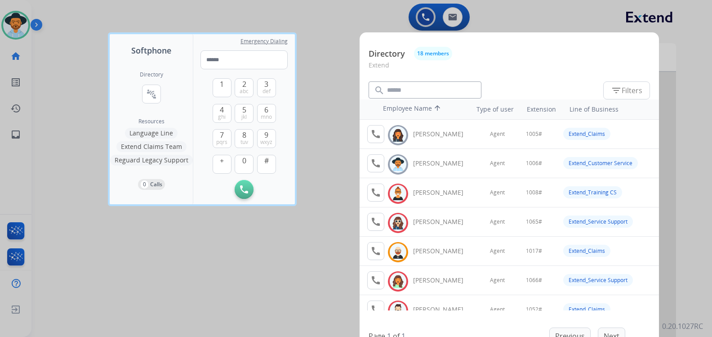
click at [169, 144] on button "Extend Claims Team" at bounding box center [151, 146] width 70 height 11
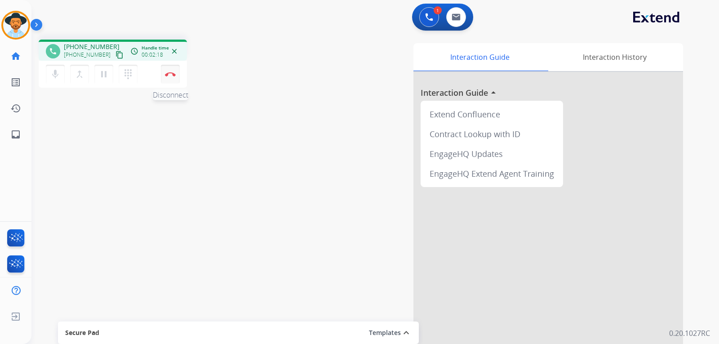
click at [171, 76] on button "Disconnect" at bounding box center [170, 74] width 19 height 19
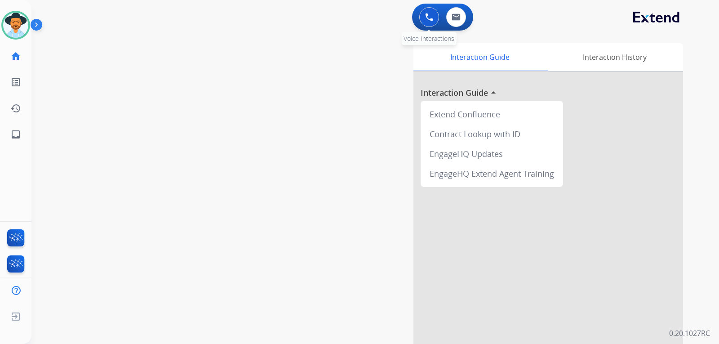
click at [423, 17] on button at bounding box center [429, 17] width 20 height 20
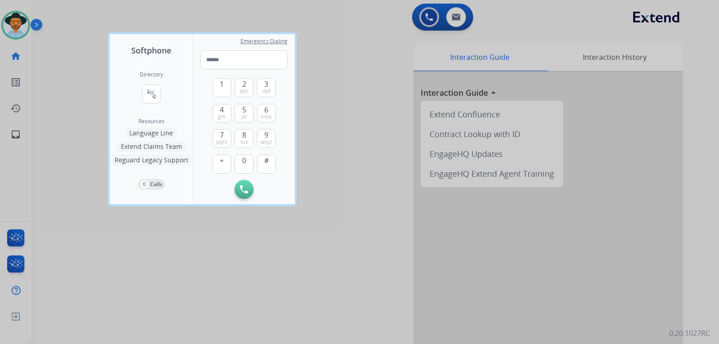
drag, startPoint x: 85, startPoint y: 245, endPoint x: 40, endPoint y: 183, distance: 76.4
click at [82, 243] on div at bounding box center [359, 172] width 719 height 344
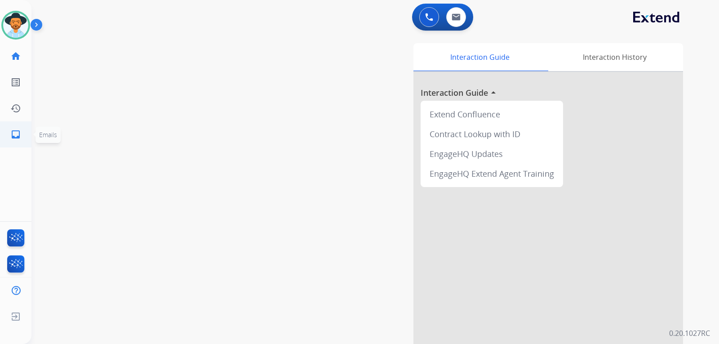
click at [20, 138] on mat-icon "inbox" at bounding box center [15, 134] width 11 height 11
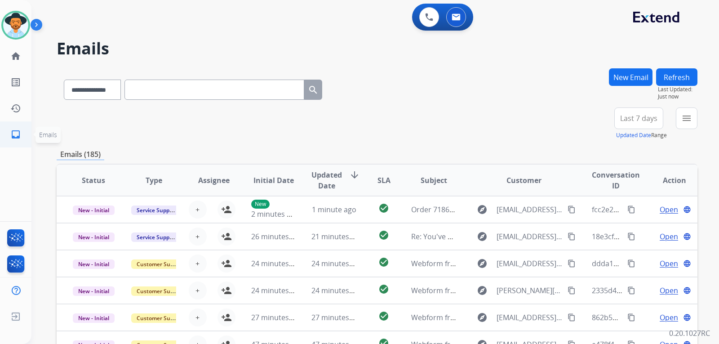
click at [15, 129] on mat-icon "inbox" at bounding box center [15, 134] width 11 height 11
click at [21, 37] on div at bounding box center [15, 25] width 29 height 29
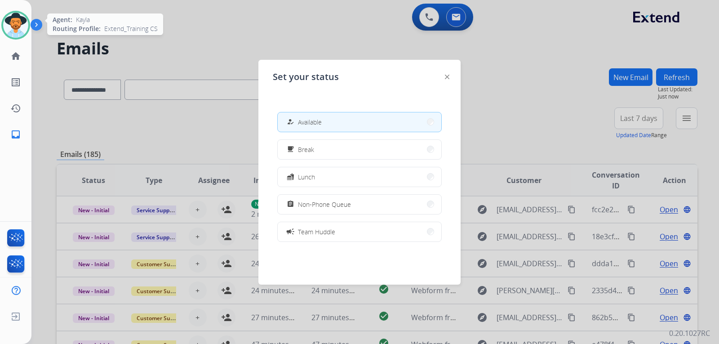
click at [21, 37] on div at bounding box center [15, 25] width 29 height 29
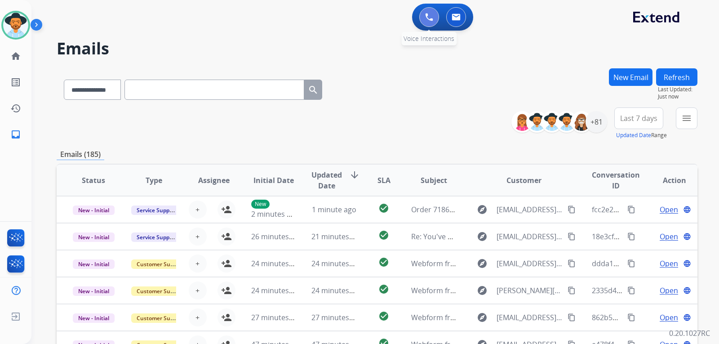
click at [425, 22] on button at bounding box center [429, 17] width 20 height 20
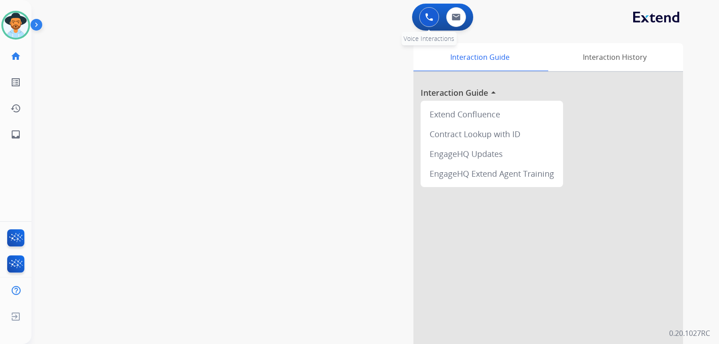
click at [421, 8] on div "0 Voice Interactions" at bounding box center [429, 17] width 27 height 20
click at [426, 9] on button at bounding box center [429, 17] width 20 height 20
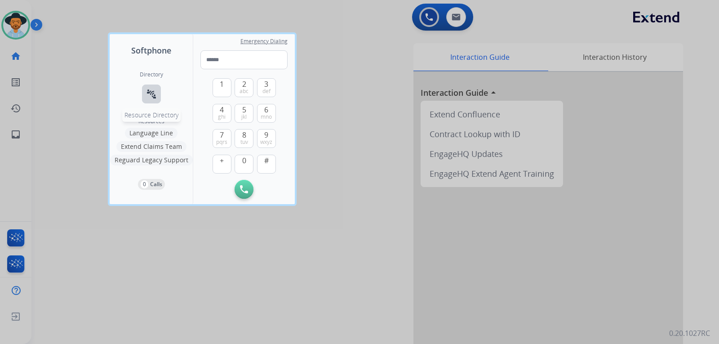
click at [154, 96] on mat-icon "connect_without_contact" at bounding box center [151, 94] width 11 height 11
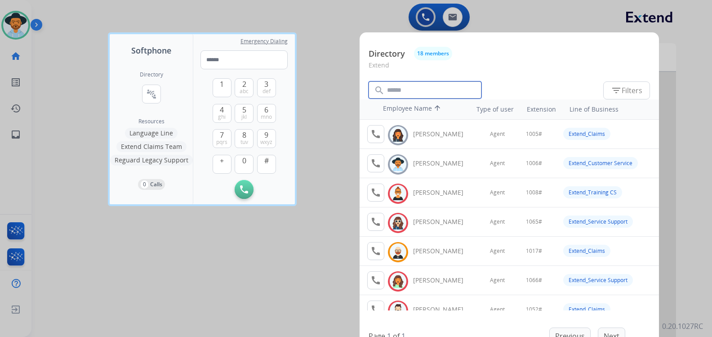
click at [438, 94] on input "text" at bounding box center [425, 89] width 113 height 17
type input "*"
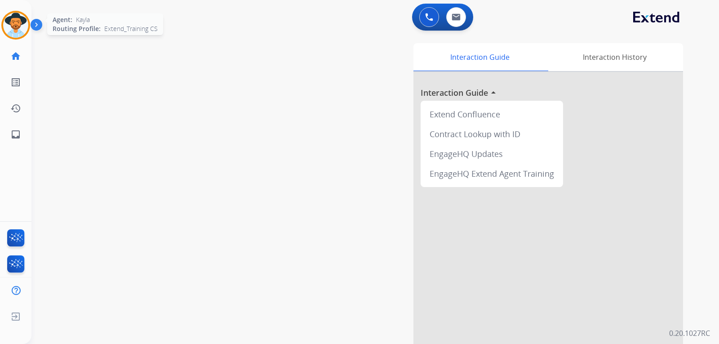
click at [22, 31] on img at bounding box center [15, 25] width 25 height 25
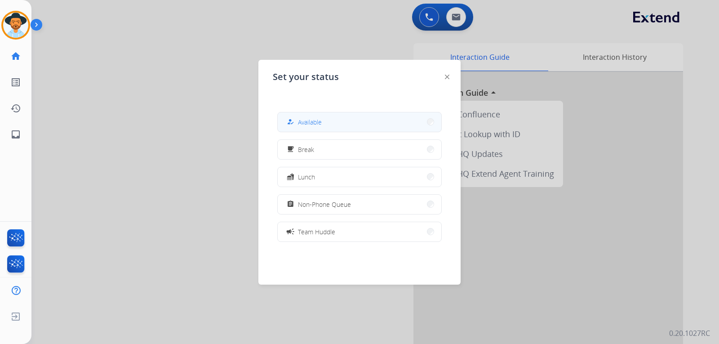
click at [340, 124] on button "how_to_reg Available" at bounding box center [360, 121] width 164 height 19
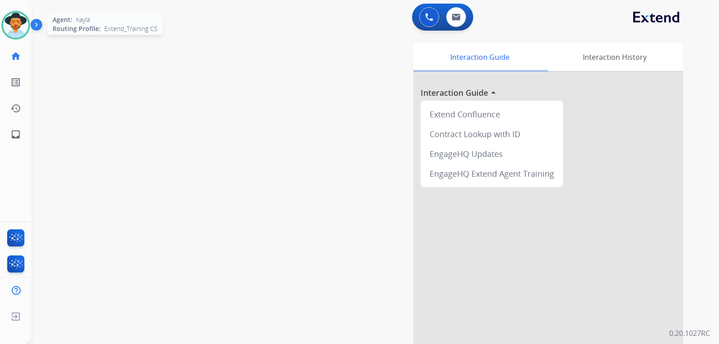
click at [9, 31] on img at bounding box center [15, 25] width 25 height 25
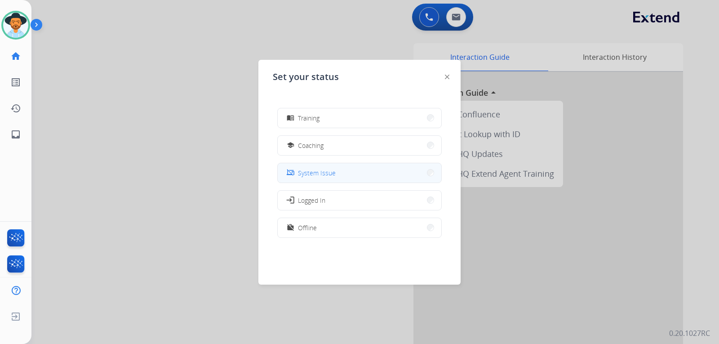
scroll to position [142, 0]
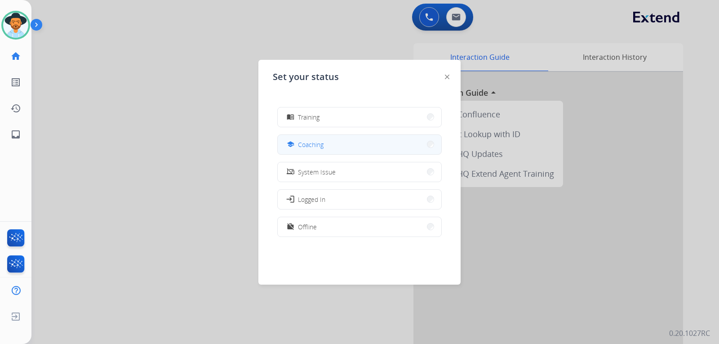
click at [320, 146] on span "Coaching" at bounding box center [311, 144] width 26 height 9
